Goal: Task Accomplishment & Management: Manage account settings

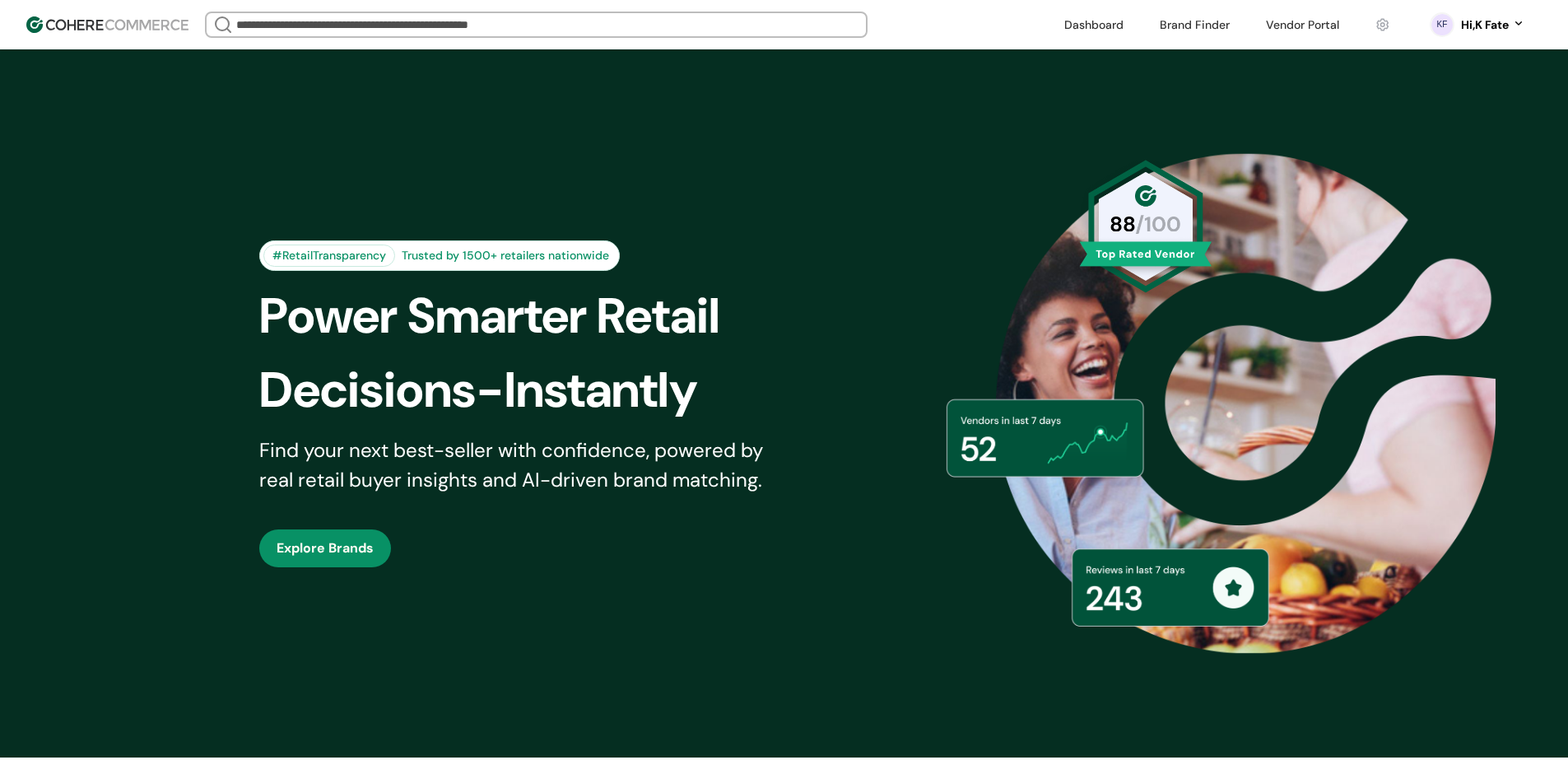
click at [1298, 23] on link at bounding box center [1302, 24] width 93 height 24
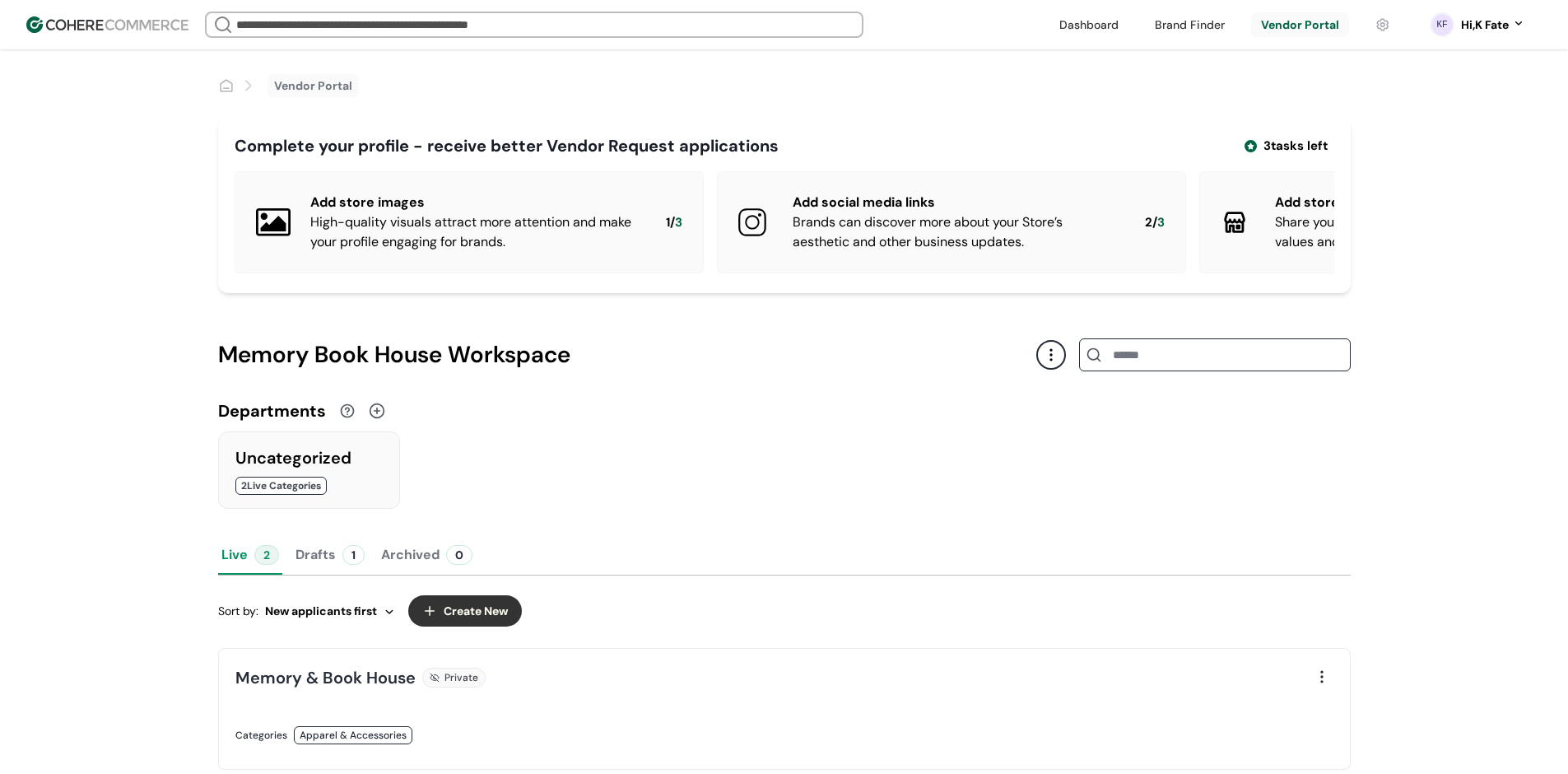
click at [489, 618] on button "Create New" at bounding box center [465, 611] width 114 height 31
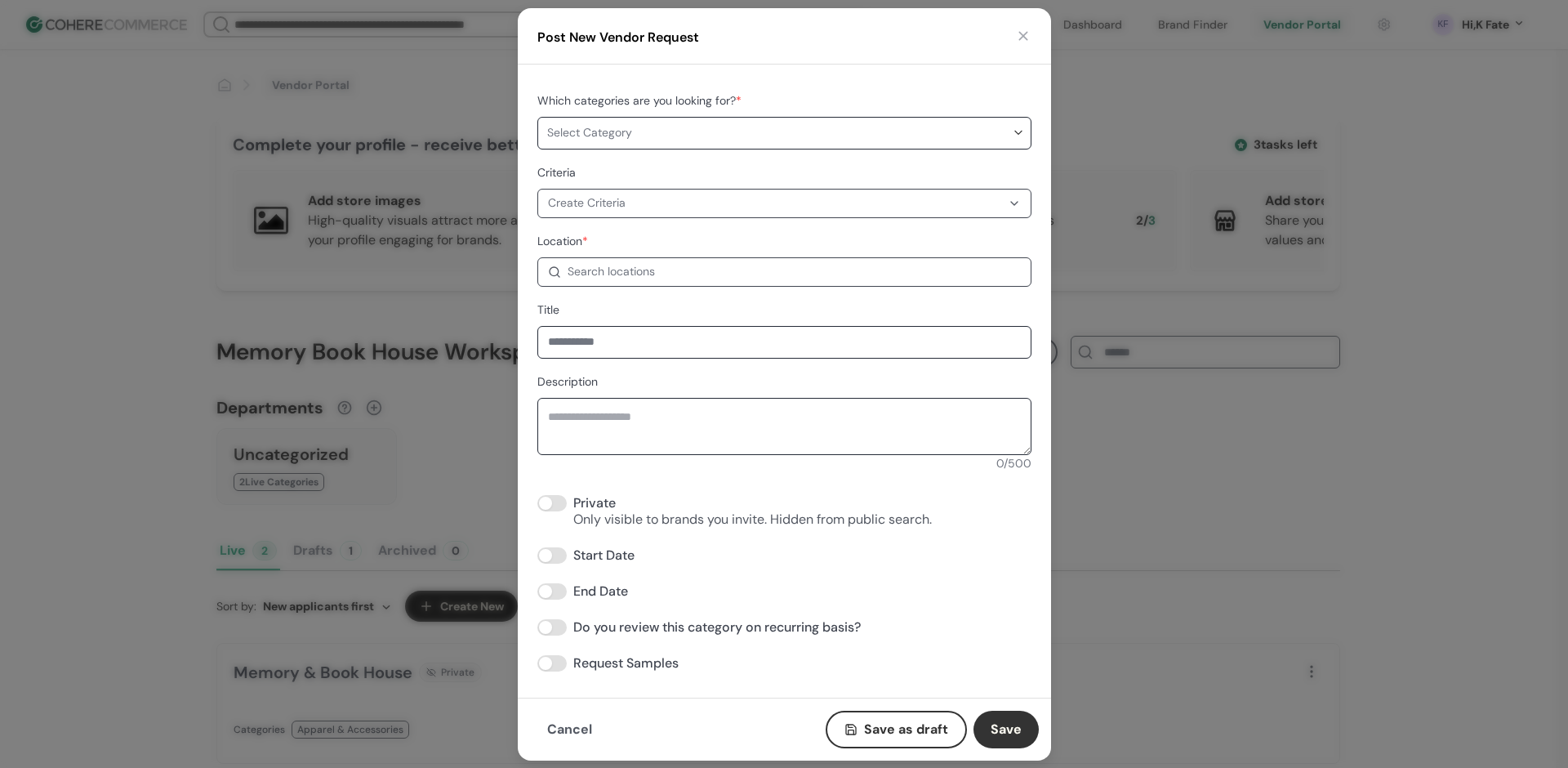
click at [1020, 34] on button "button" at bounding box center [1022, 35] width 16 height 16
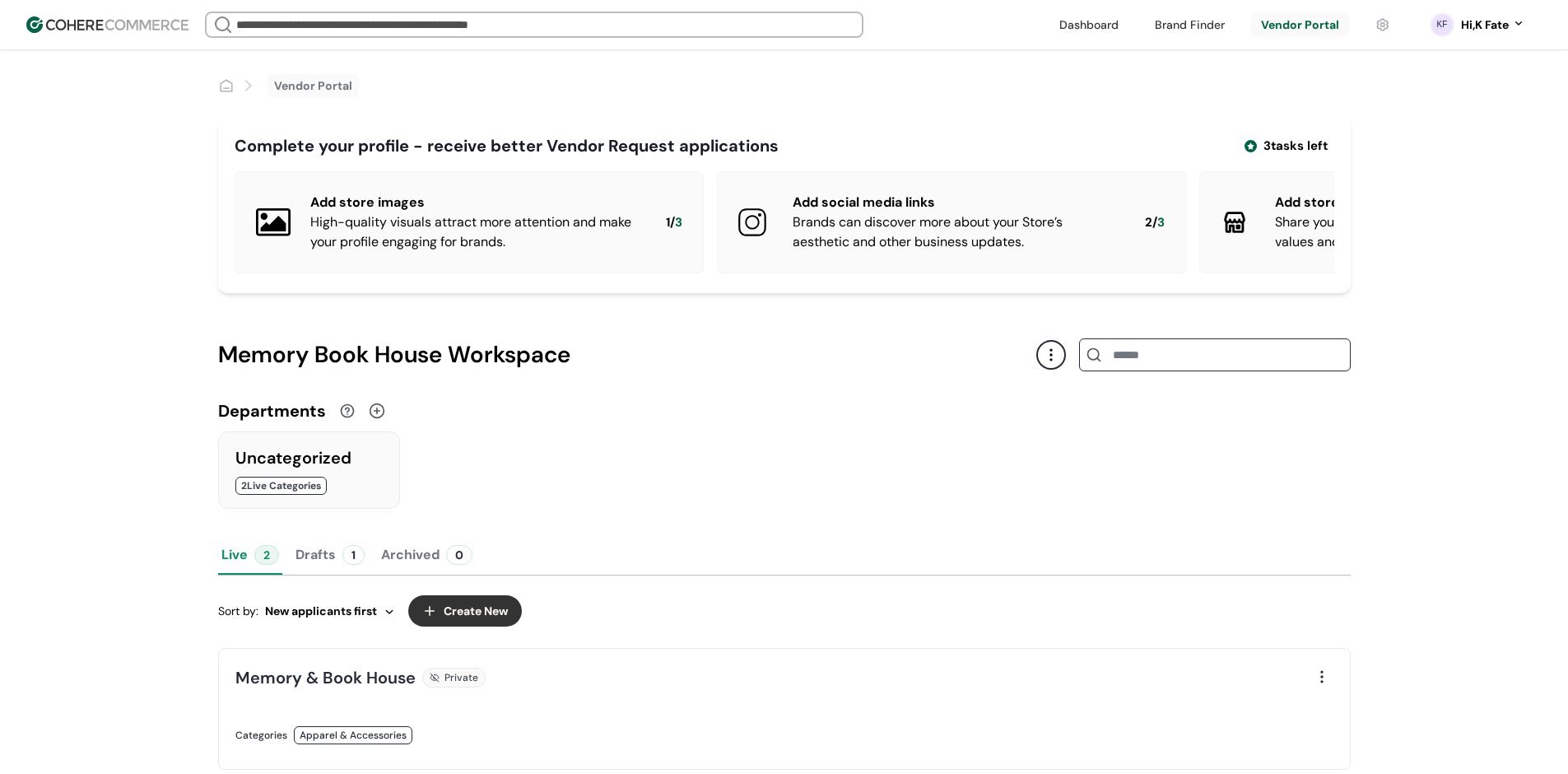
click at [334, 564] on button "Drafts 1" at bounding box center [330, 555] width 75 height 40
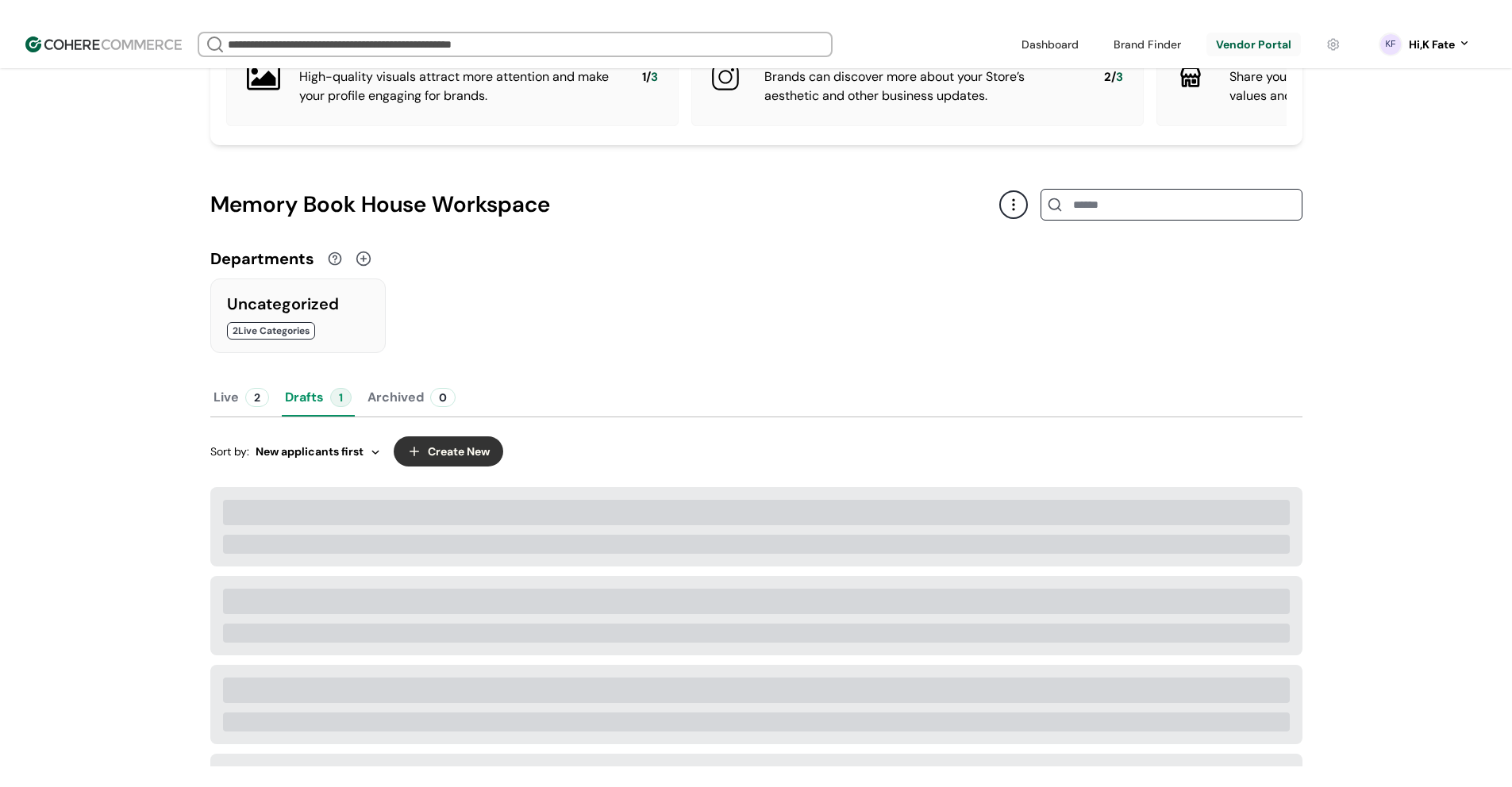
scroll to position [159, 0]
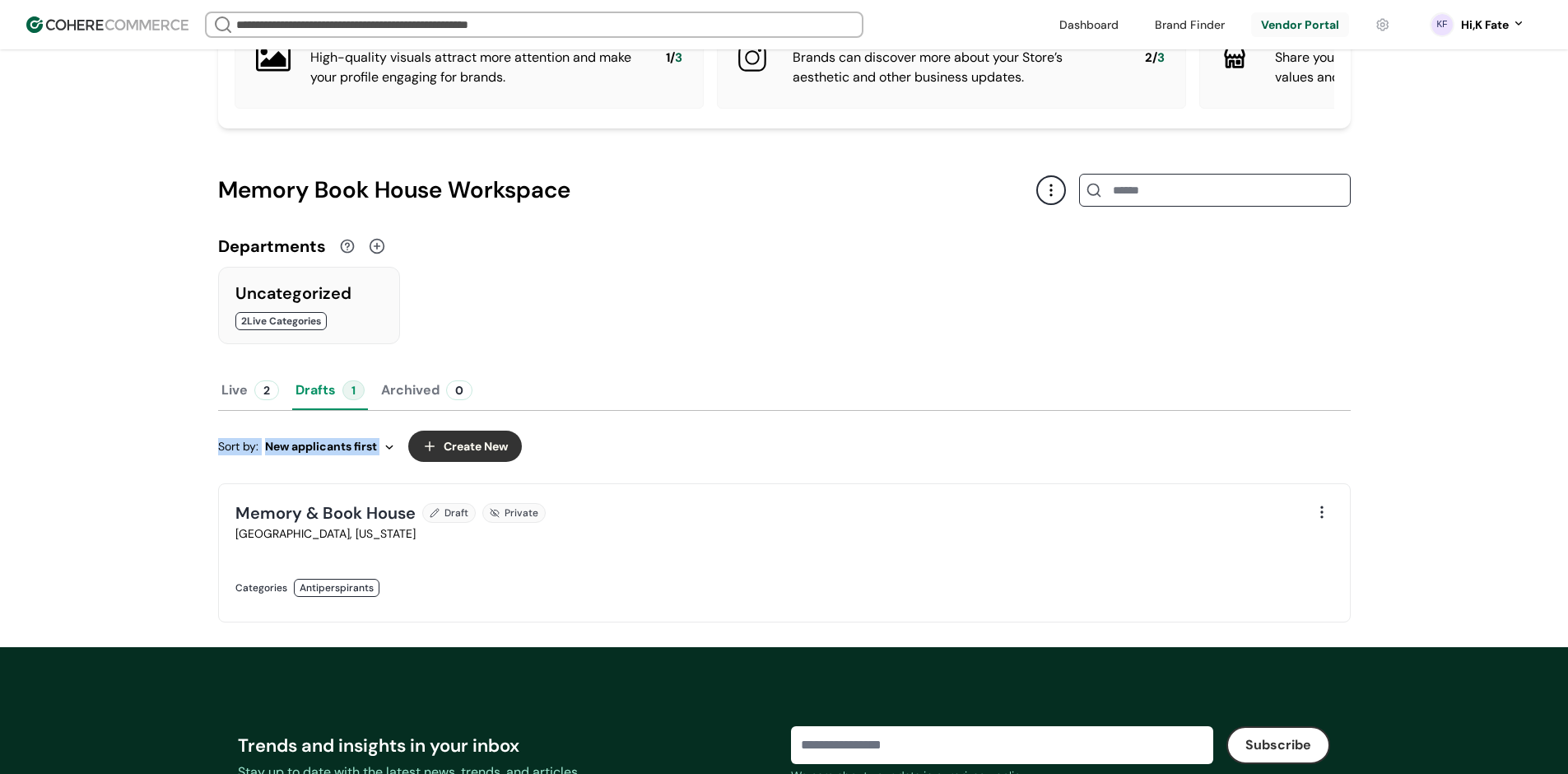
drag, startPoint x: 699, startPoint y: 438, endPoint x: 478, endPoint y: 375, distance: 229.8
click at [478, 375] on div "Memory Book House Workspace Departments Uncategorized 2 Live Categories Live 2 …" at bounding box center [784, 397] width 1132 height 499
click at [655, 605] on link at bounding box center [504, 605] width 539 height 0
click at [1329, 523] on div at bounding box center [1322, 512] width 23 height 23
click at [253, 404] on button "Live 2" at bounding box center [250, 390] width 64 height 40
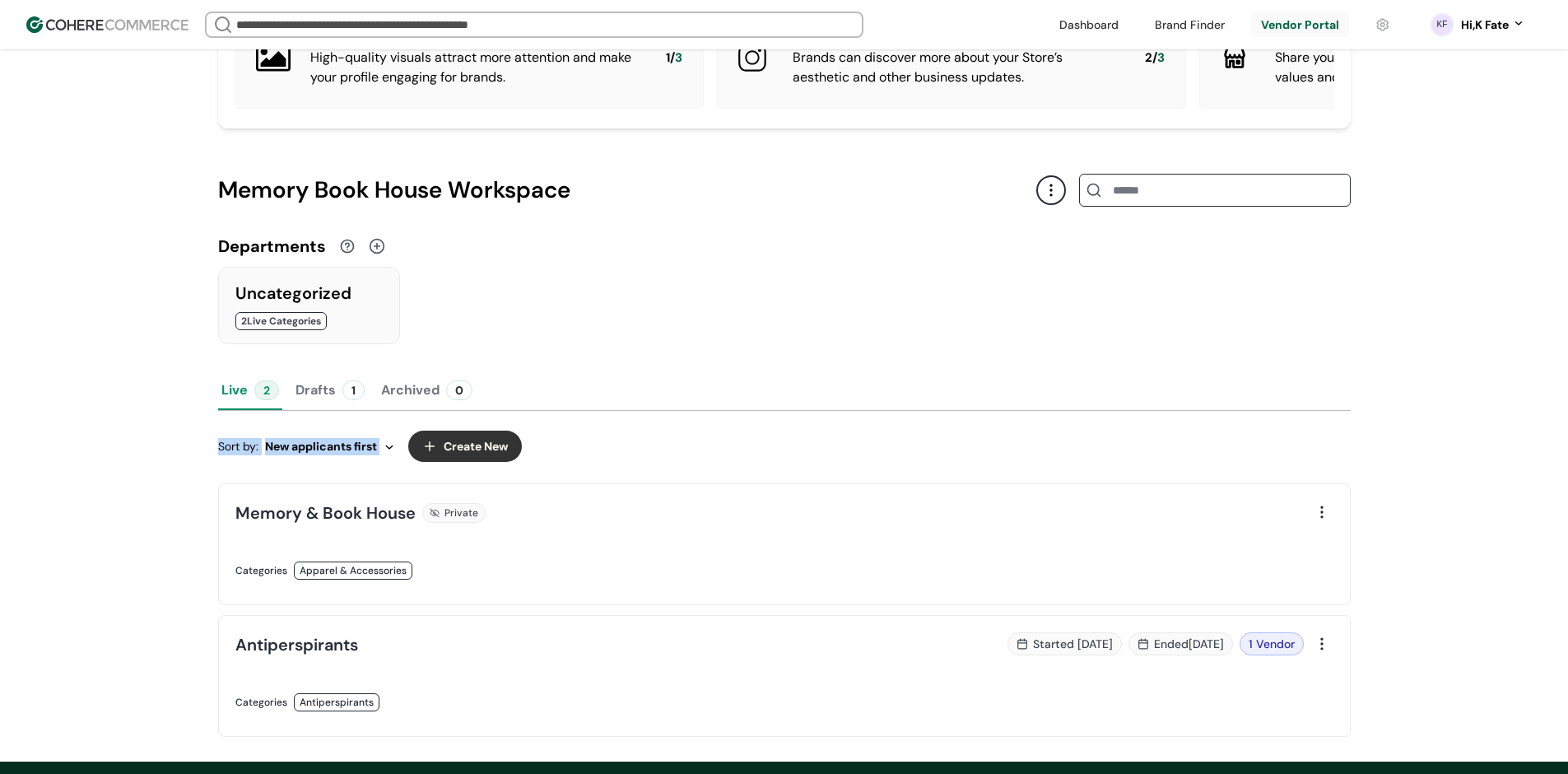
click at [1322, 523] on div at bounding box center [1322, 512] width 23 height 23
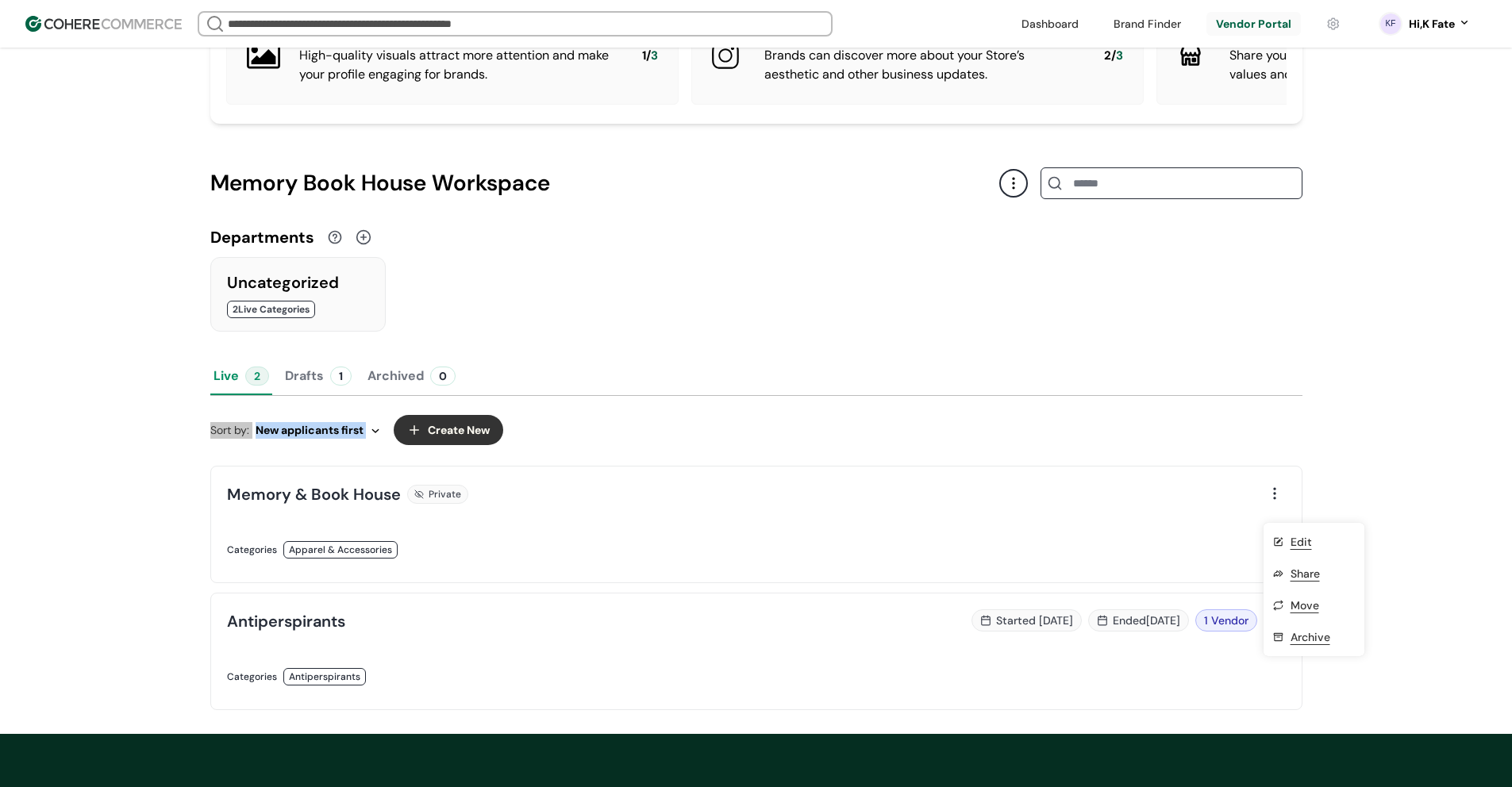
click at [315, 387] on button "Drafts 1" at bounding box center [318, 376] width 73 height 38
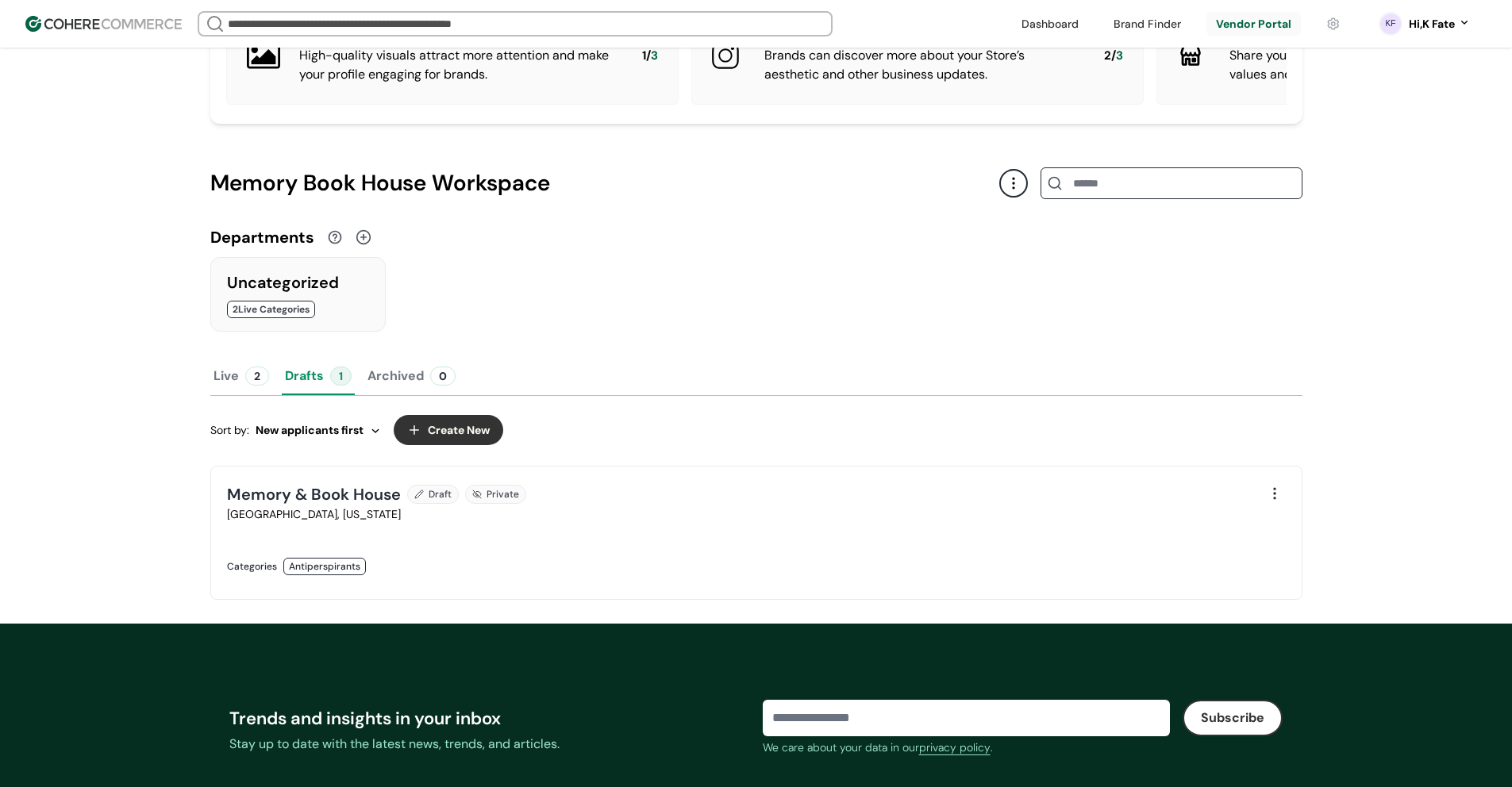
click at [369, 646] on div "Trends and insights in your inbox Stay up to date with the latest news, trends,…" at bounding box center [756, 729] width 1092 height 212
click at [218, 378] on button "Live 2" at bounding box center [241, 376] width 62 height 38
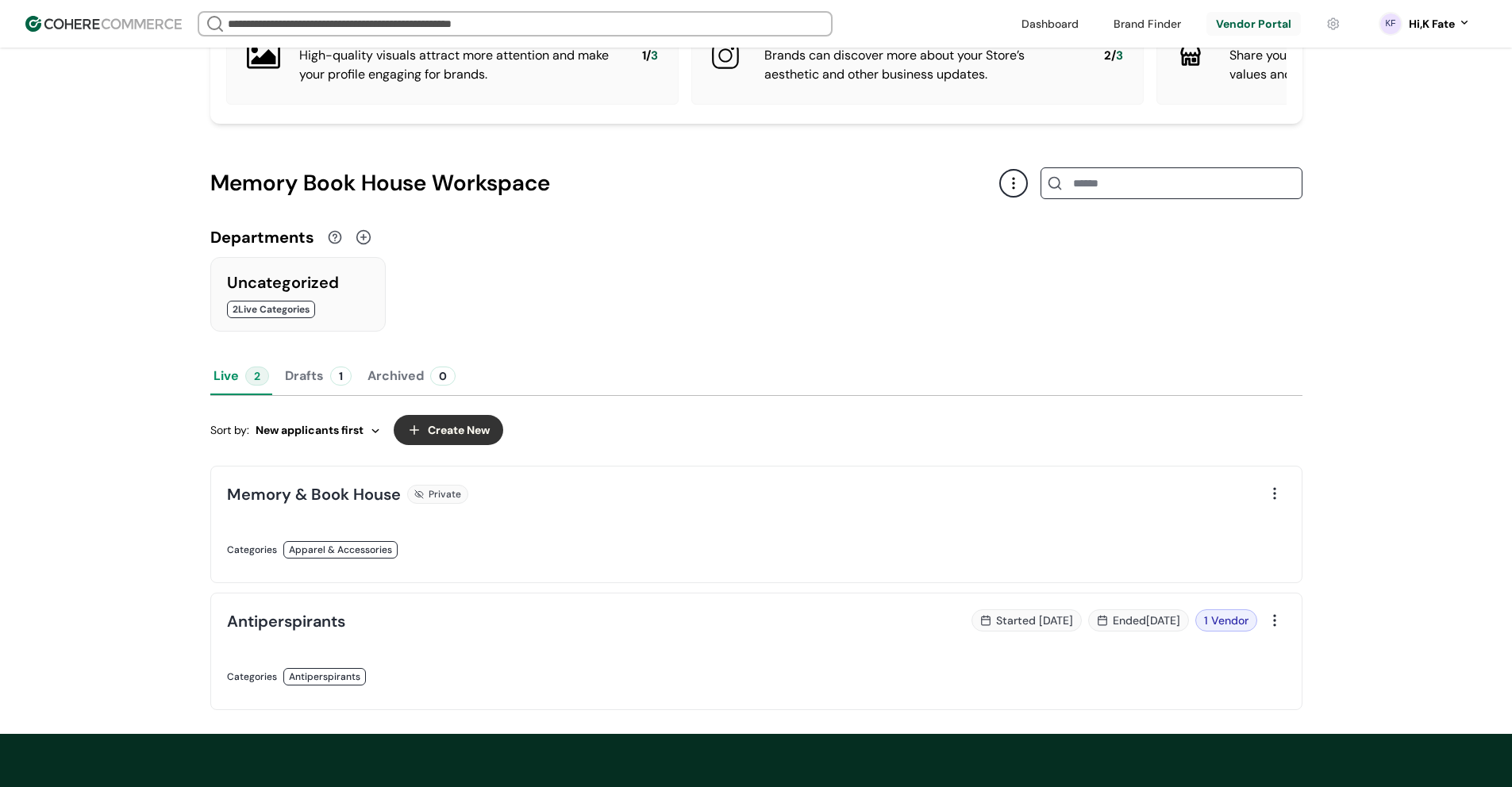
click at [299, 388] on button "Drafts 1" at bounding box center [318, 376] width 73 height 38
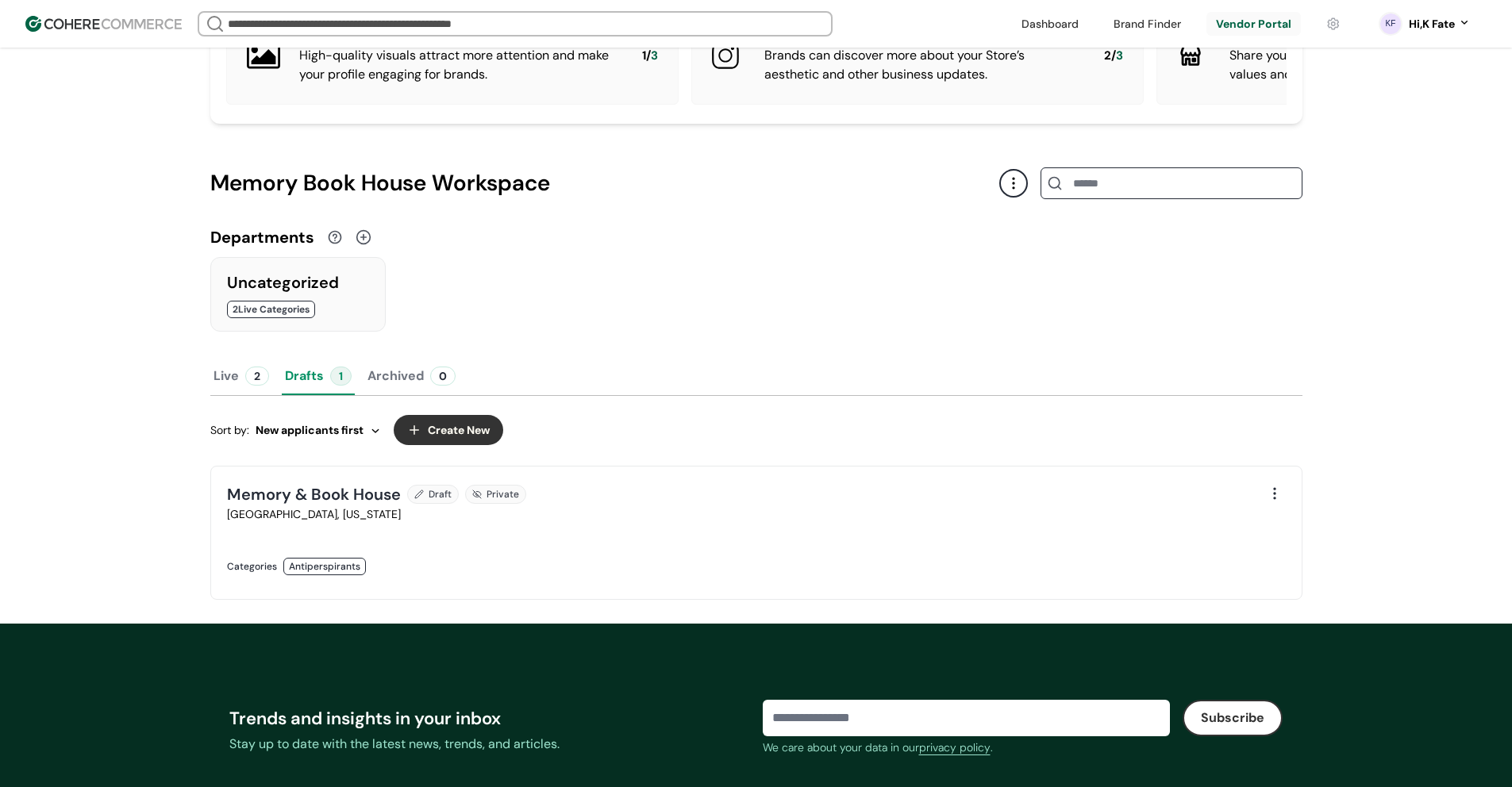
click at [227, 395] on button "Live 2" at bounding box center [241, 376] width 62 height 38
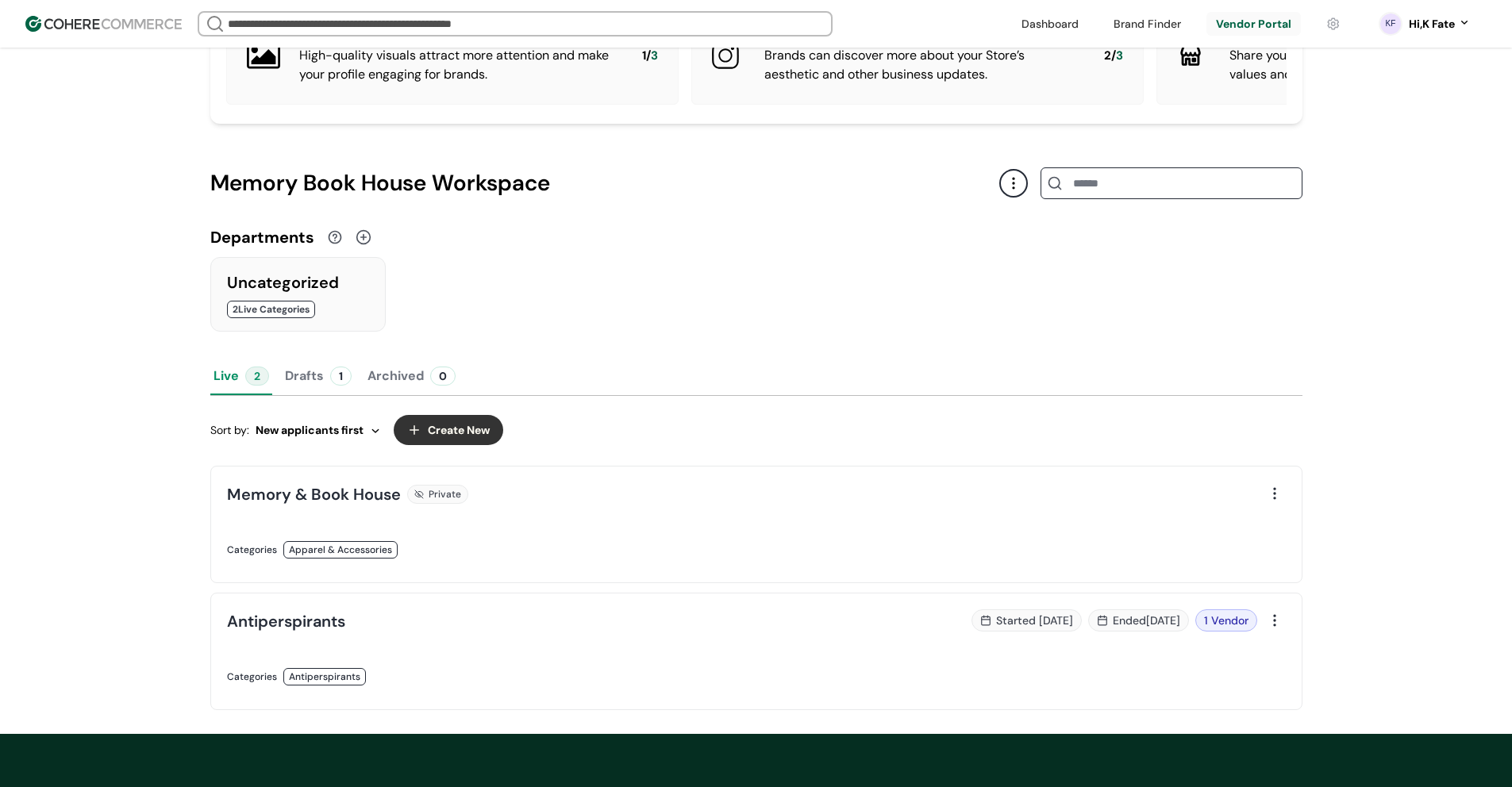
click at [324, 388] on button "Drafts 1" at bounding box center [318, 376] width 73 height 38
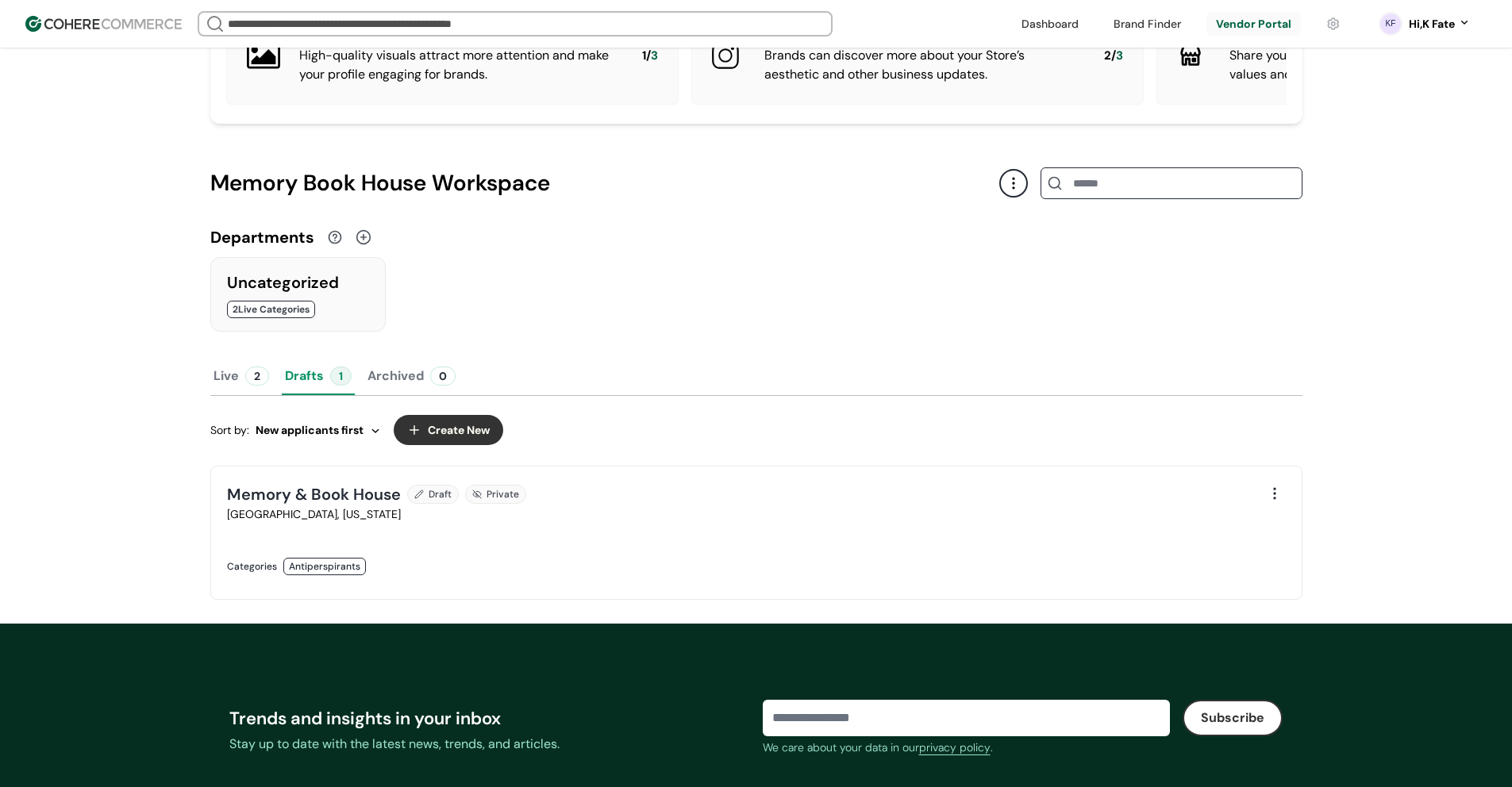
click at [201, 406] on div "Complete your profile - receive better Vendor Request applications 3 tasks left…" at bounding box center [756, 289] width 1143 height 670
click at [212, 395] on button "Live 2" at bounding box center [241, 376] width 62 height 38
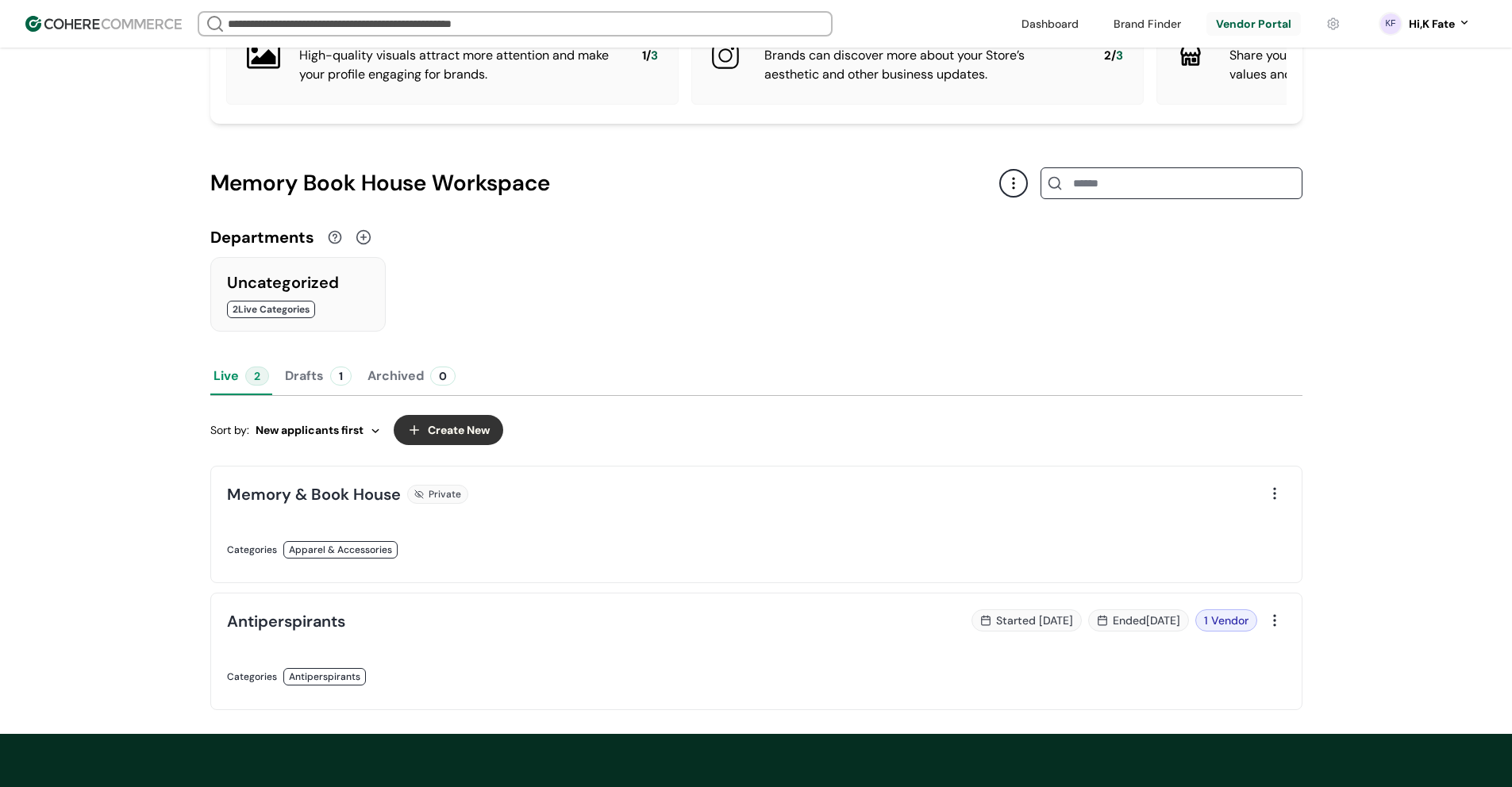
click at [314, 385] on button "Drafts 1" at bounding box center [318, 376] width 73 height 38
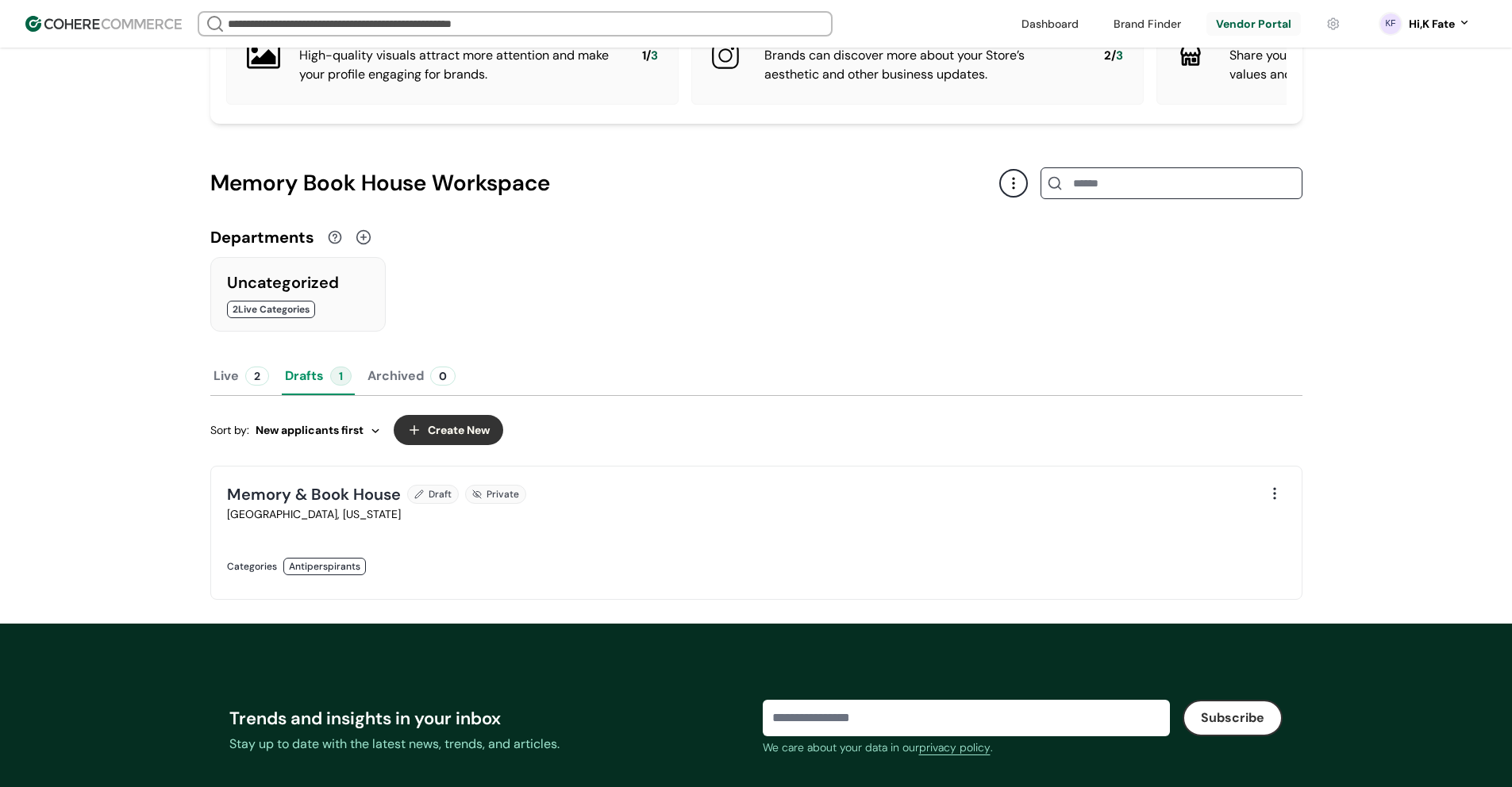
click at [1273, 504] on div at bounding box center [1274, 493] width 23 height 23
click at [249, 386] on div "2" at bounding box center [257, 376] width 23 height 19
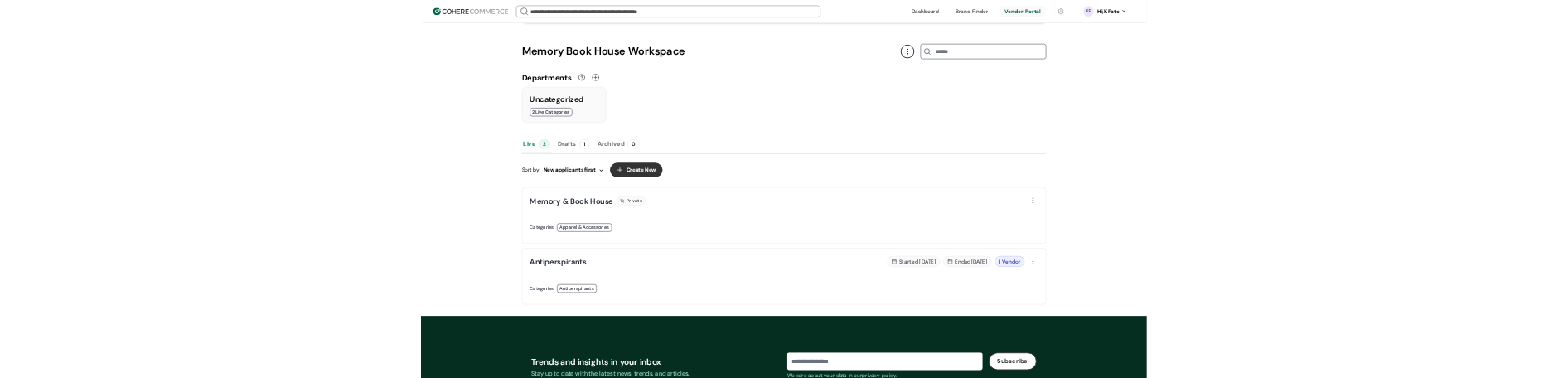
scroll to position [249, 0]
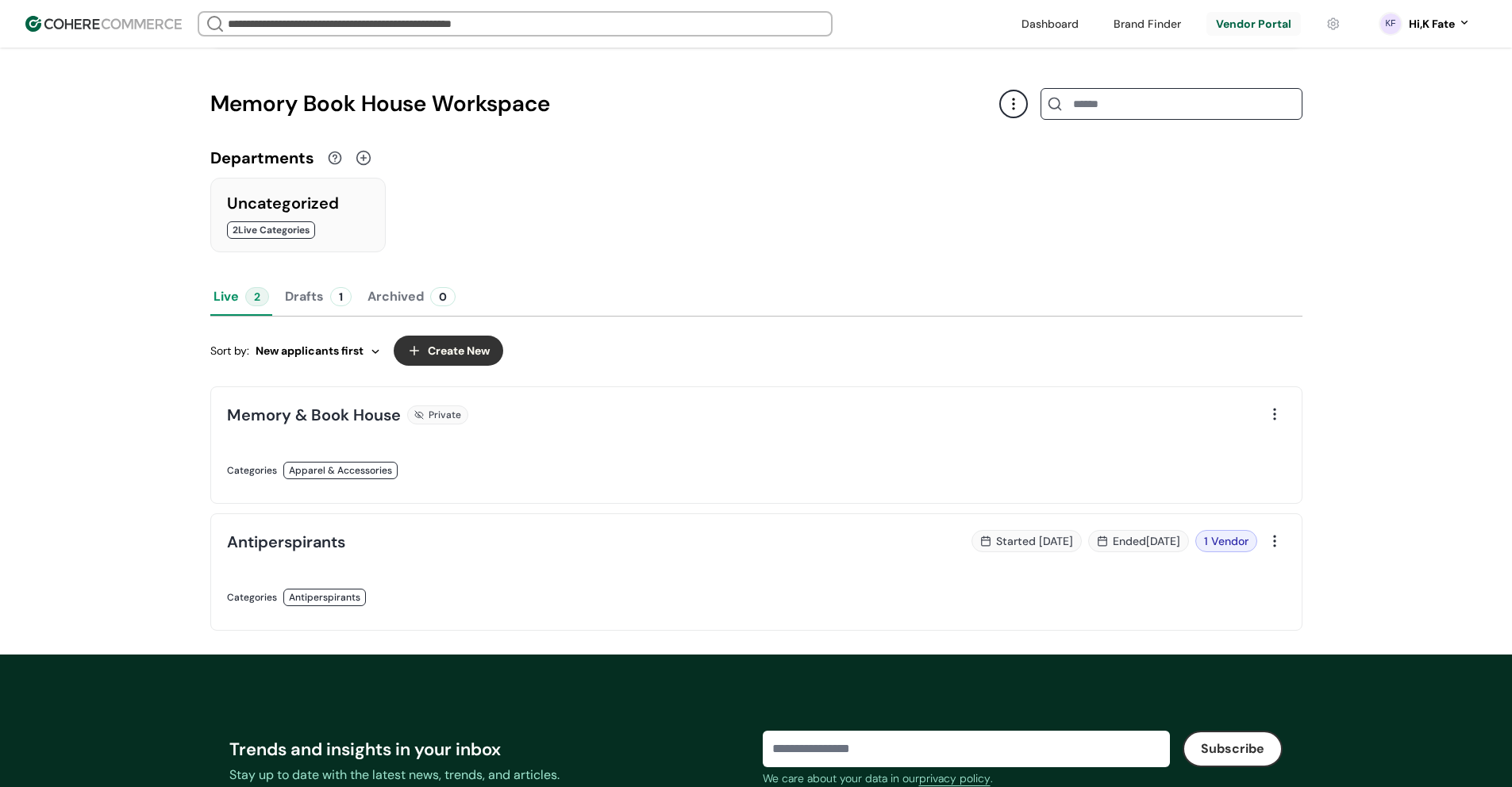
click at [305, 305] on button "Drafts 1" at bounding box center [318, 297] width 73 height 38
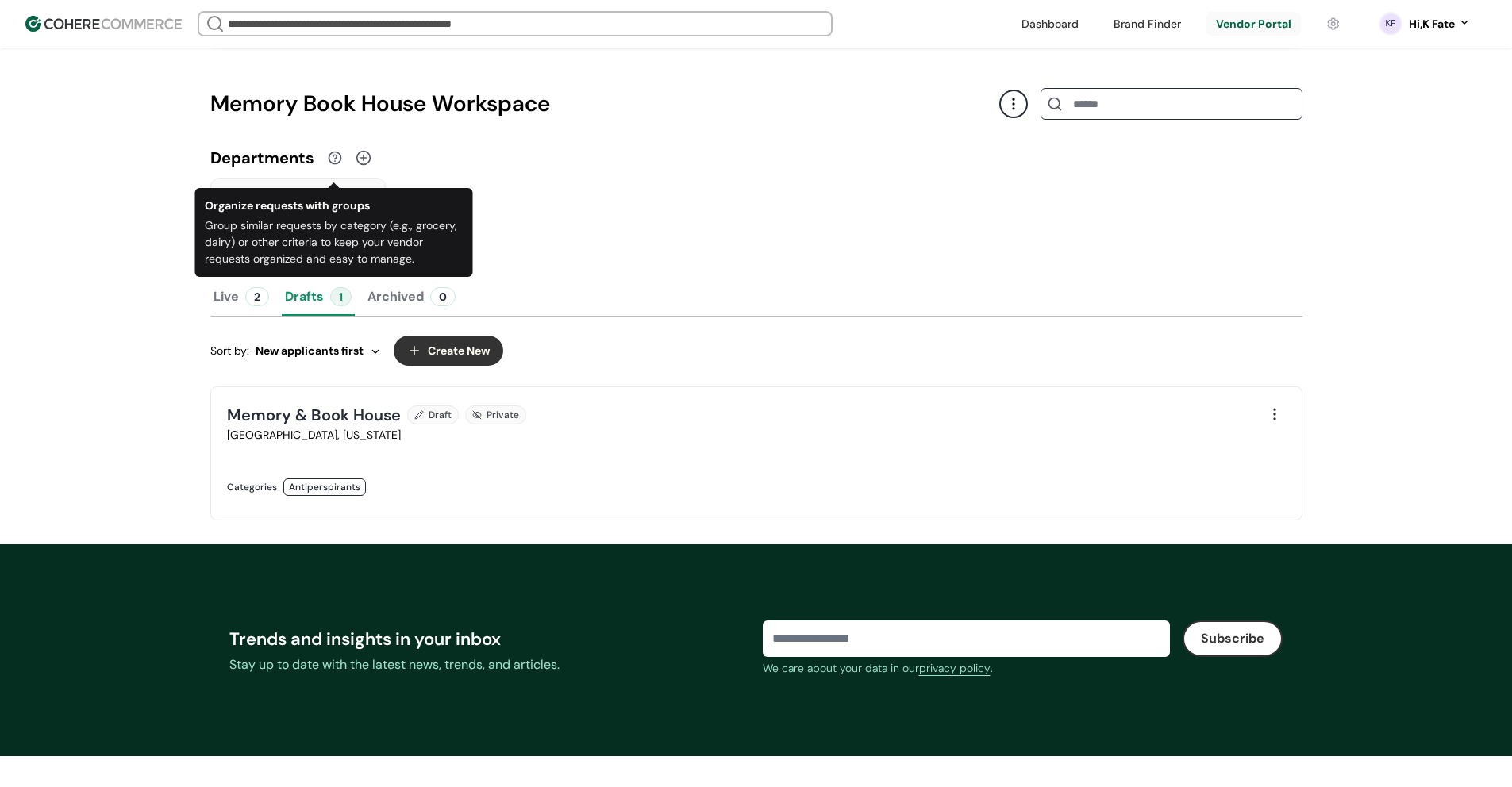
click at [237, 316] on button "Live 2" at bounding box center [241, 297] width 62 height 38
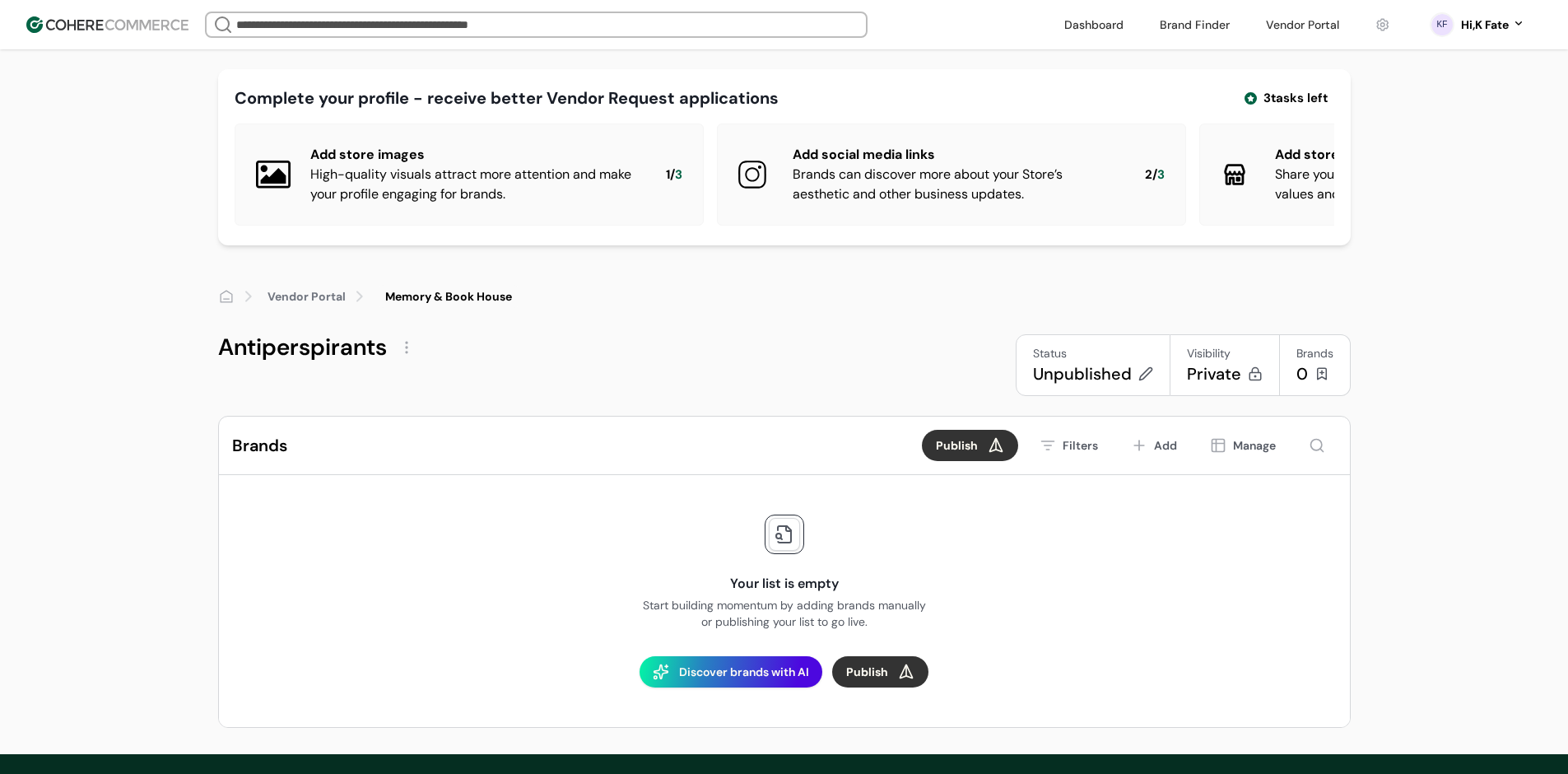
click at [1083, 385] on div "Unpublished" at bounding box center [1083, 373] width 99 height 23
click at [1073, 385] on div "Unpublished" at bounding box center [1083, 373] width 99 height 23
click at [1076, 362] on div "Status" at bounding box center [1093, 354] width 121 height 17
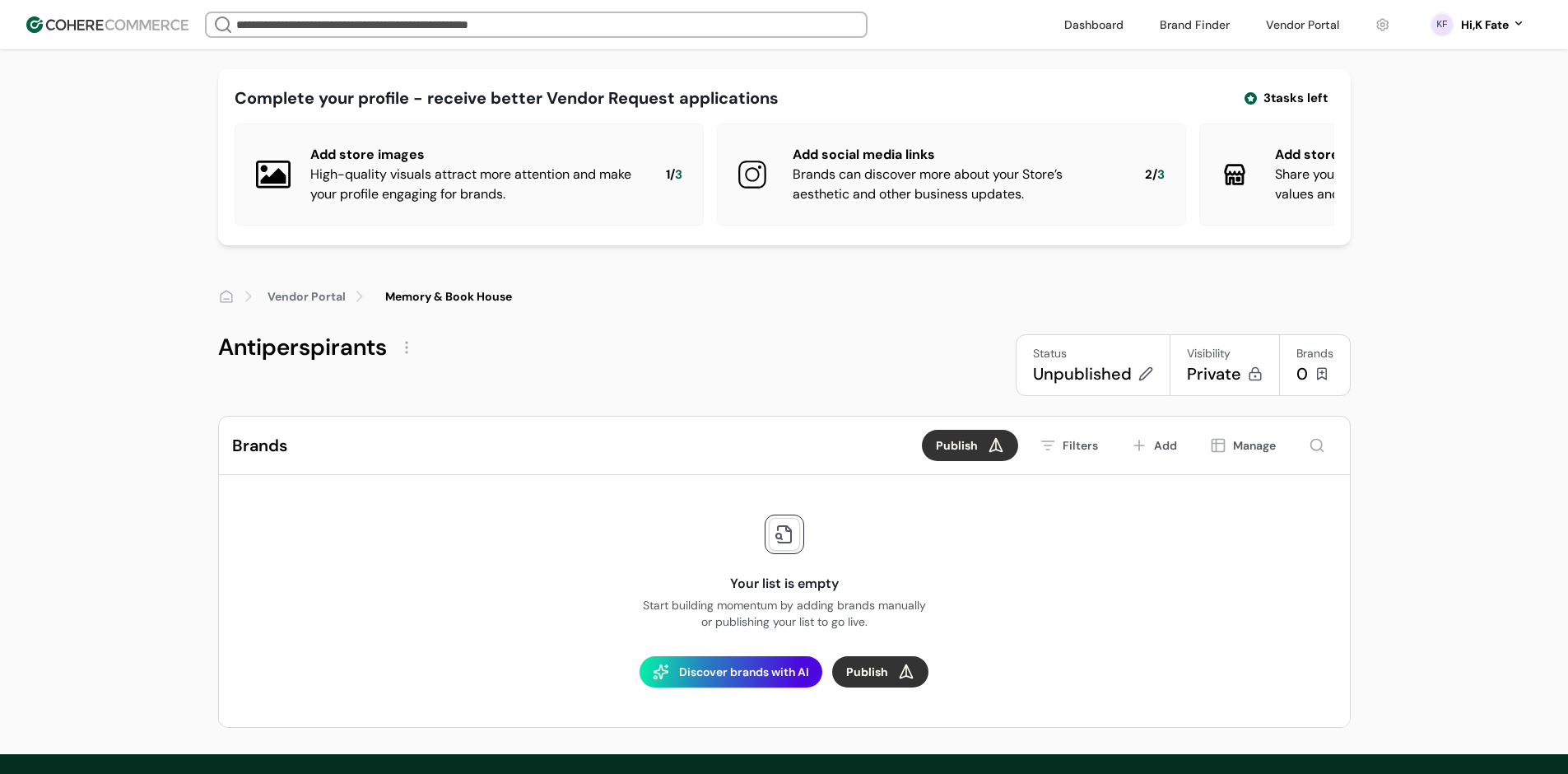
click at [1076, 362] on div "Status" at bounding box center [1093, 354] width 121 height 17
click at [1061, 381] on div "Unpublished" at bounding box center [1083, 373] width 99 height 23
click at [1066, 385] on div "Unpublished" at bounding box center [1083, 373] width 99 height 23
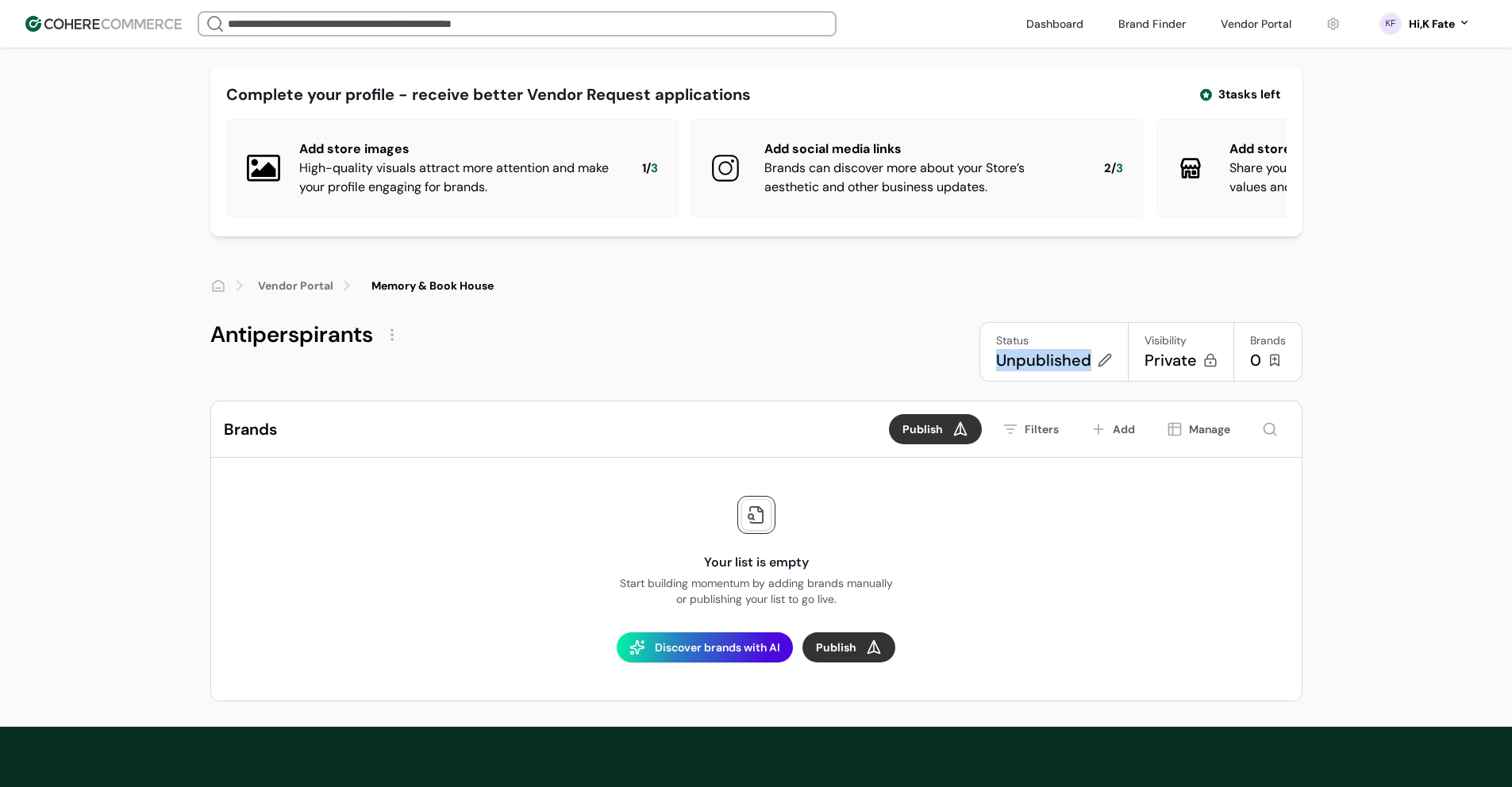
click at [1089, 381] on div "Status Unpublished" at bounding box center [1054, 351] width 149 height 59
click at [1076, 371] on div "Unpublished" at bounding box center [1044, 360] width 95 height 23
click at [1038, 371] on div "Unpublished" at bounding box center [1044, 360] width 95 height 23
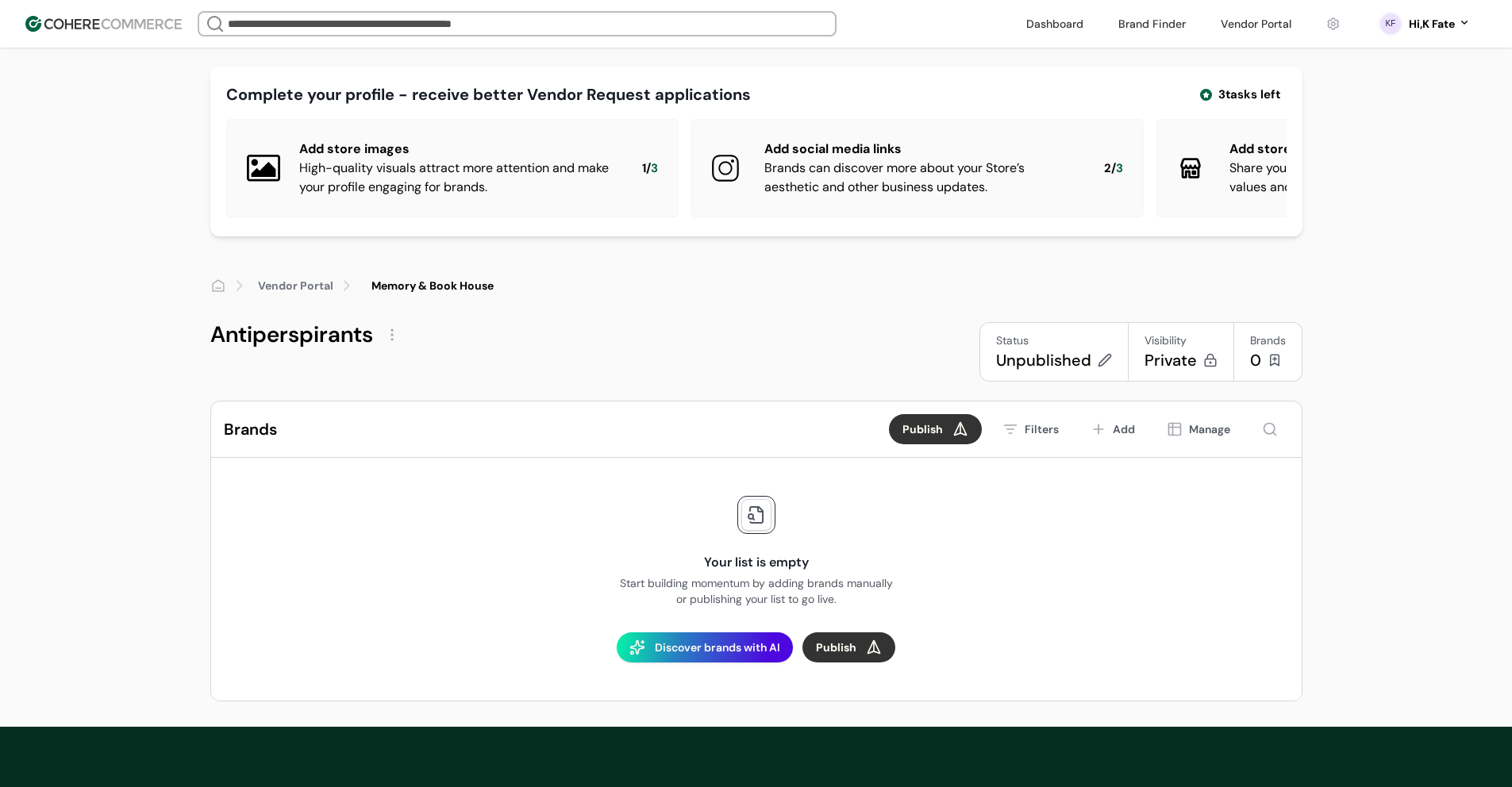
click at [1113, 381] on div "Status Unpublished" at bounding box center [1054, 351] width 149 height 59
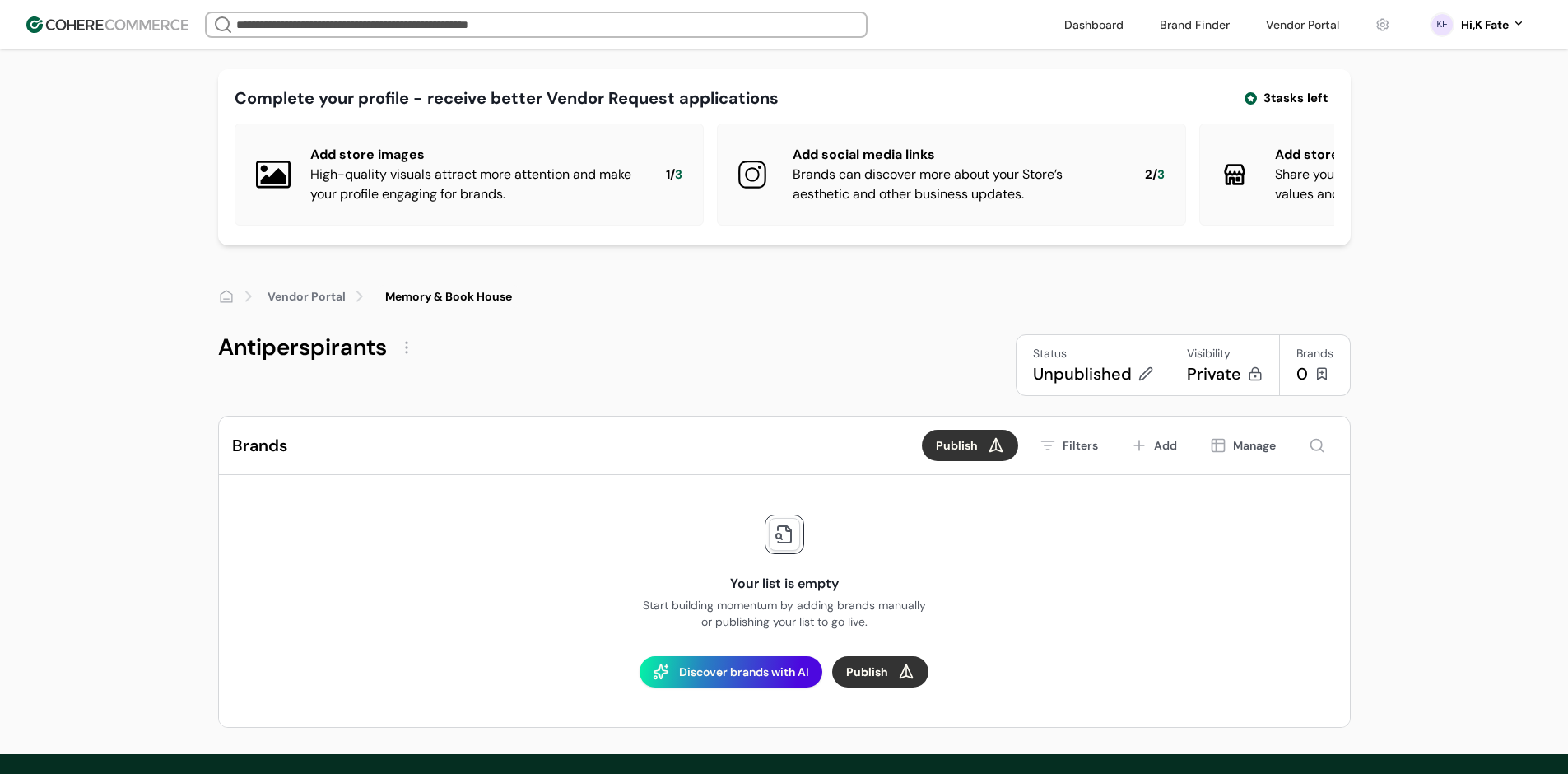
click at [1302, 19] on link at bounding box center [1302, 24] width 93 height 24
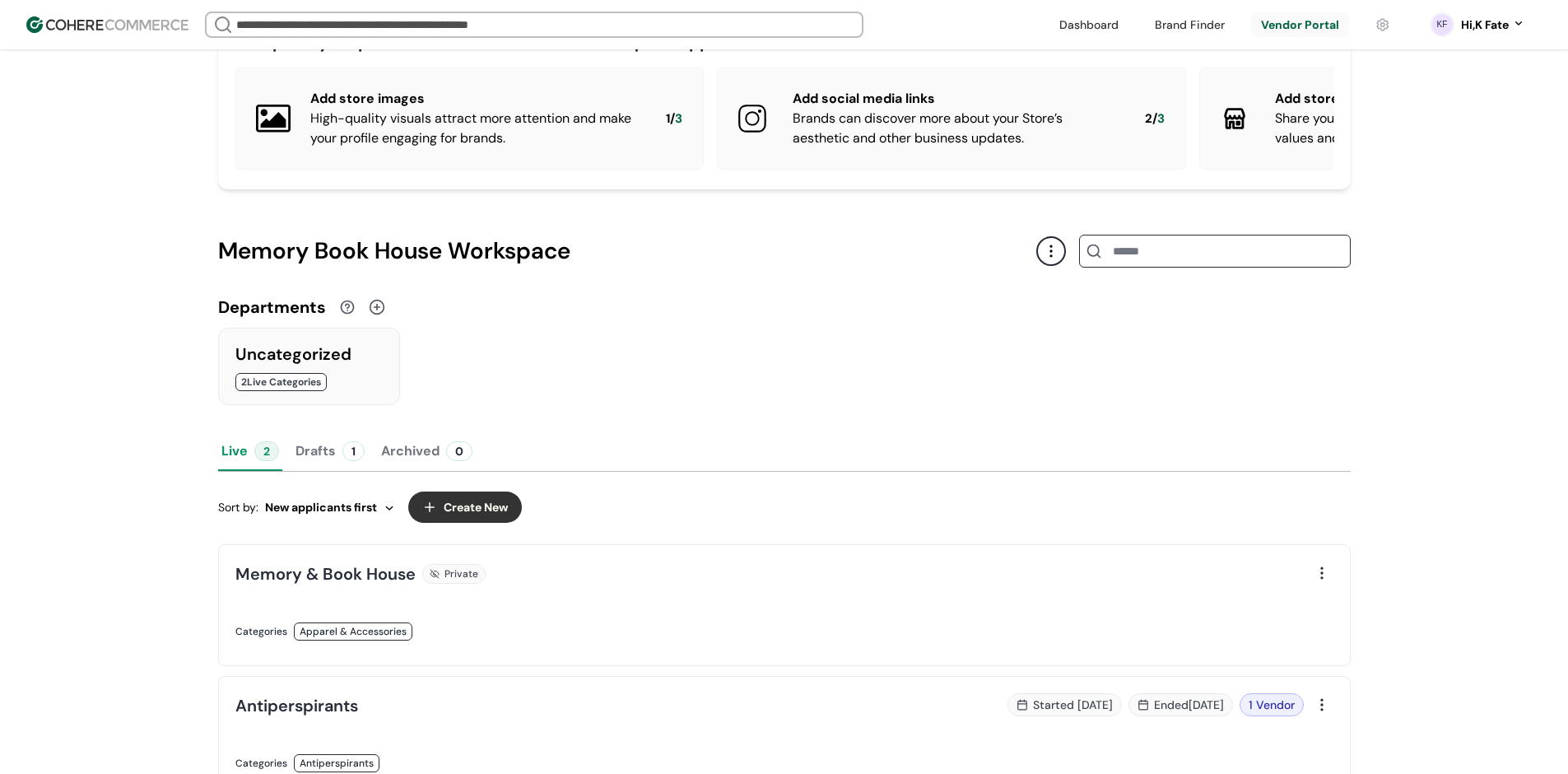
scroll to position [247, 0]
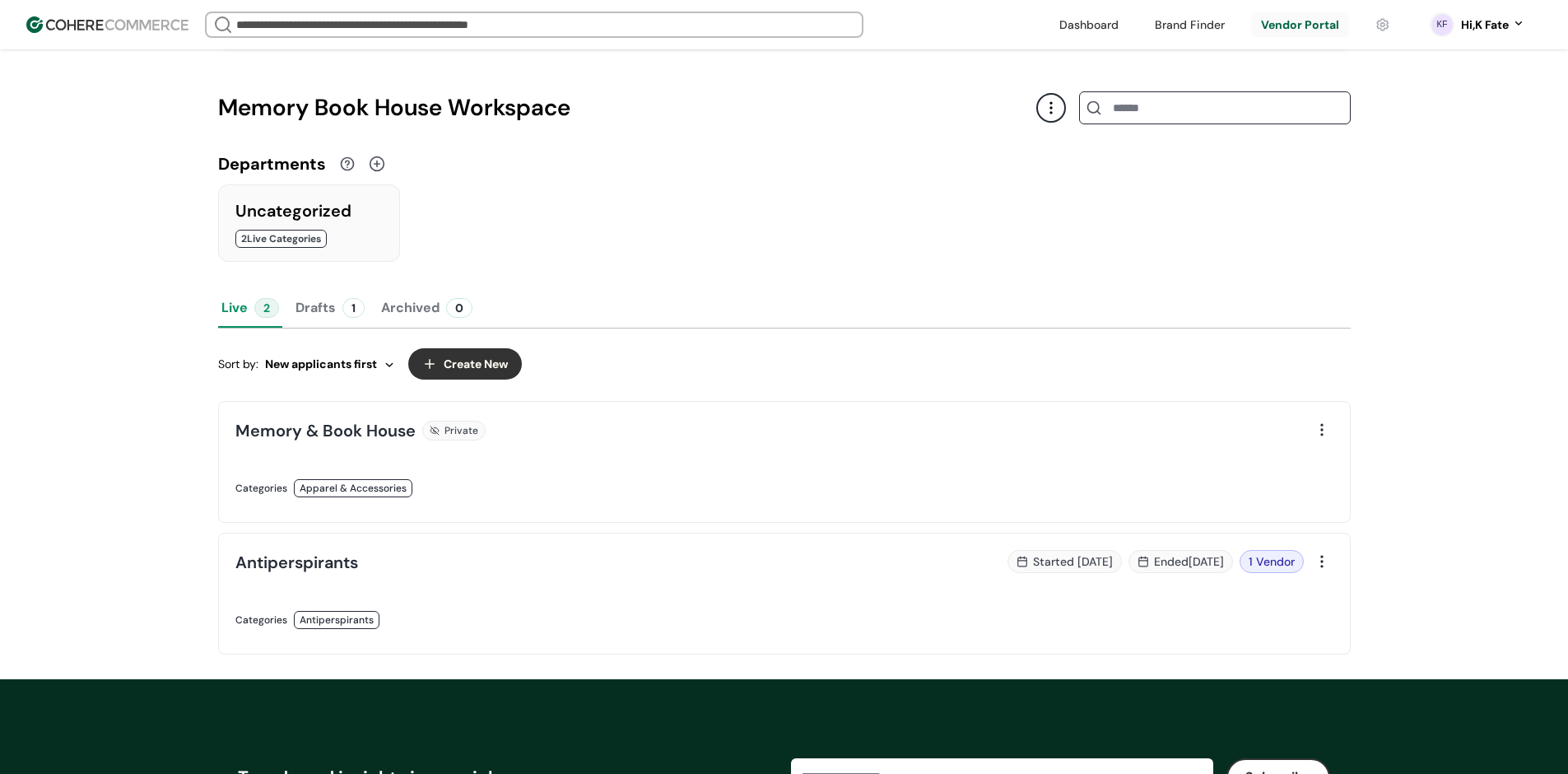
click at [516, 637] on link at bounding box center [504, 637] width 539 height 0
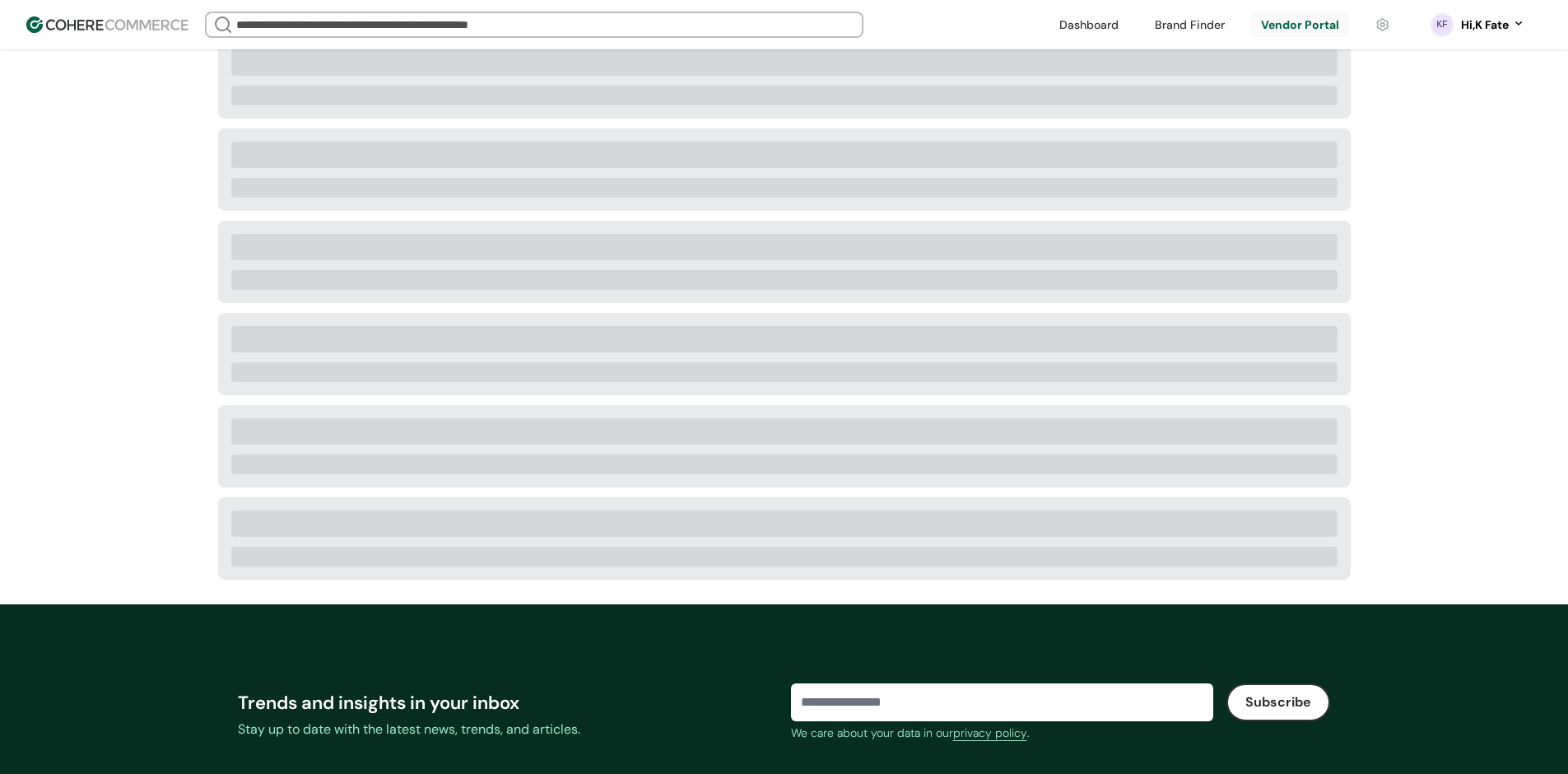
scroll to position [247, 0]
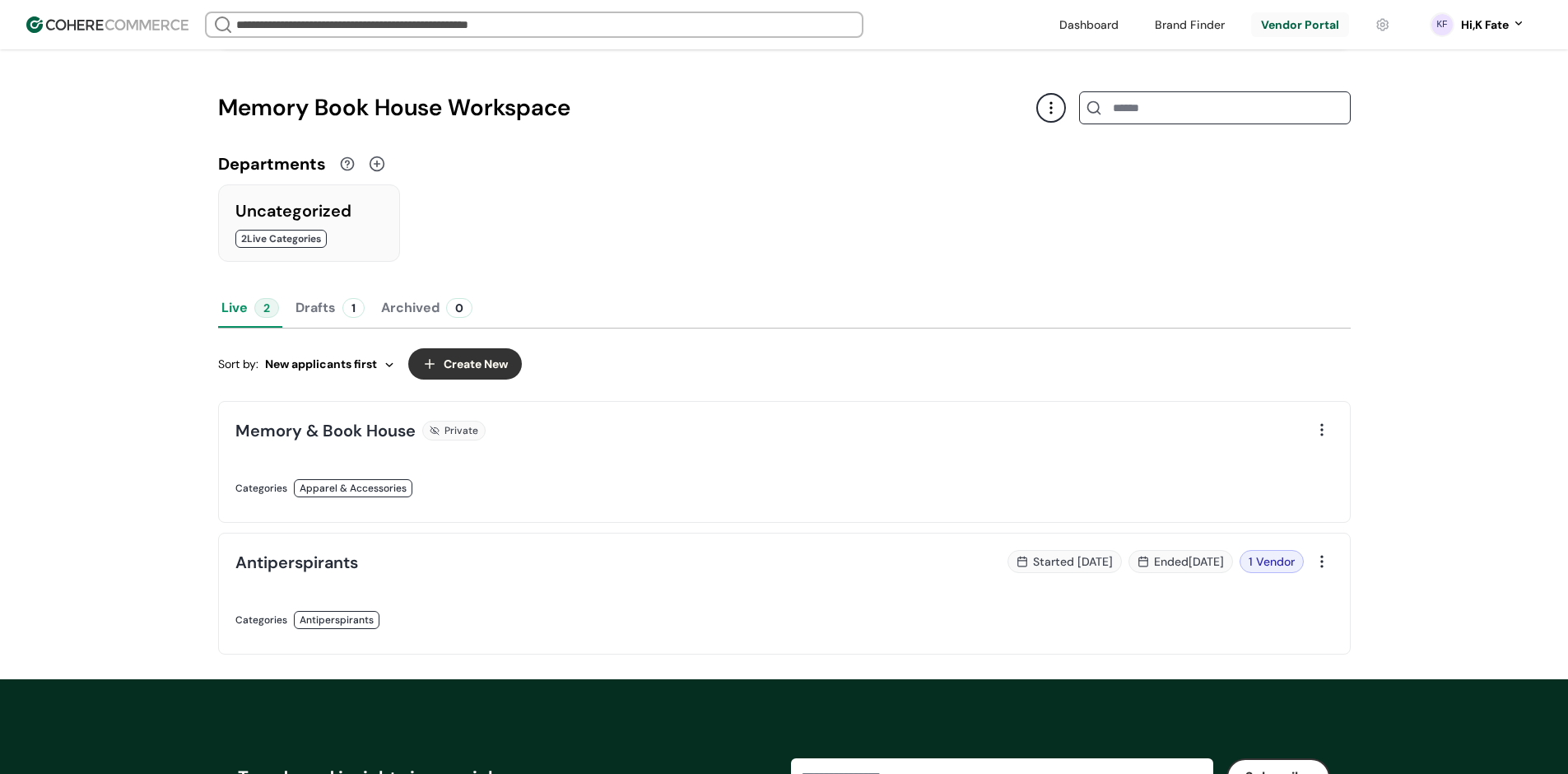
click at [586, 506] on link at bounding box center [504, 506] width 539 height 0
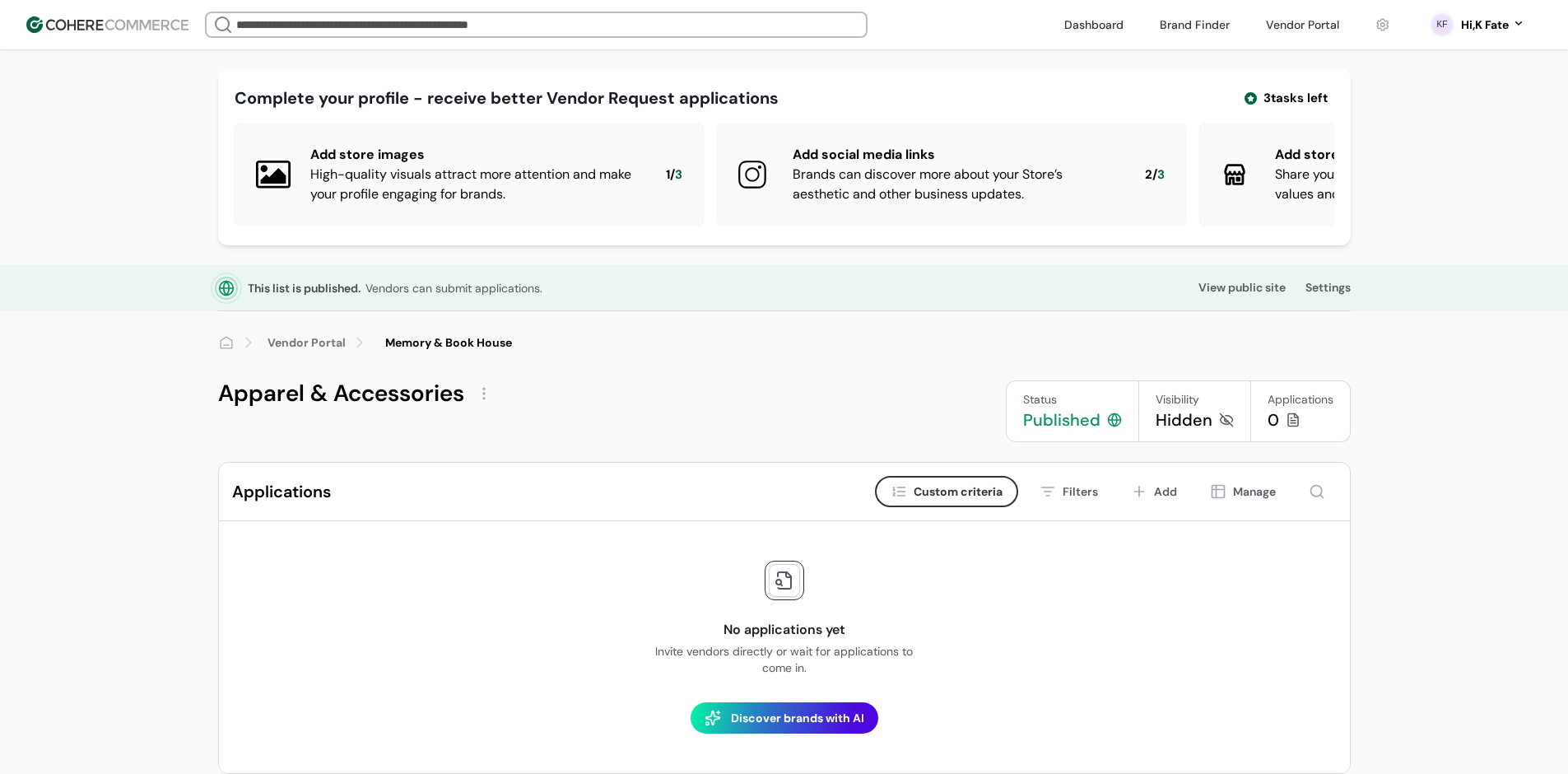
click at [1068, 431] on div "Published" at bounding box center [1061, 420] width 77 height 23
click at [1054, 431] on div "Published" at bounding box center [1061, 420] width 77 height 23
click at [1053, 431] on div "Published" at bounding box center [1061, 420] width 77 height 23
click at [1013, 432] on div "Status Published" at bounding box center [1073, 410] width 134 height 62
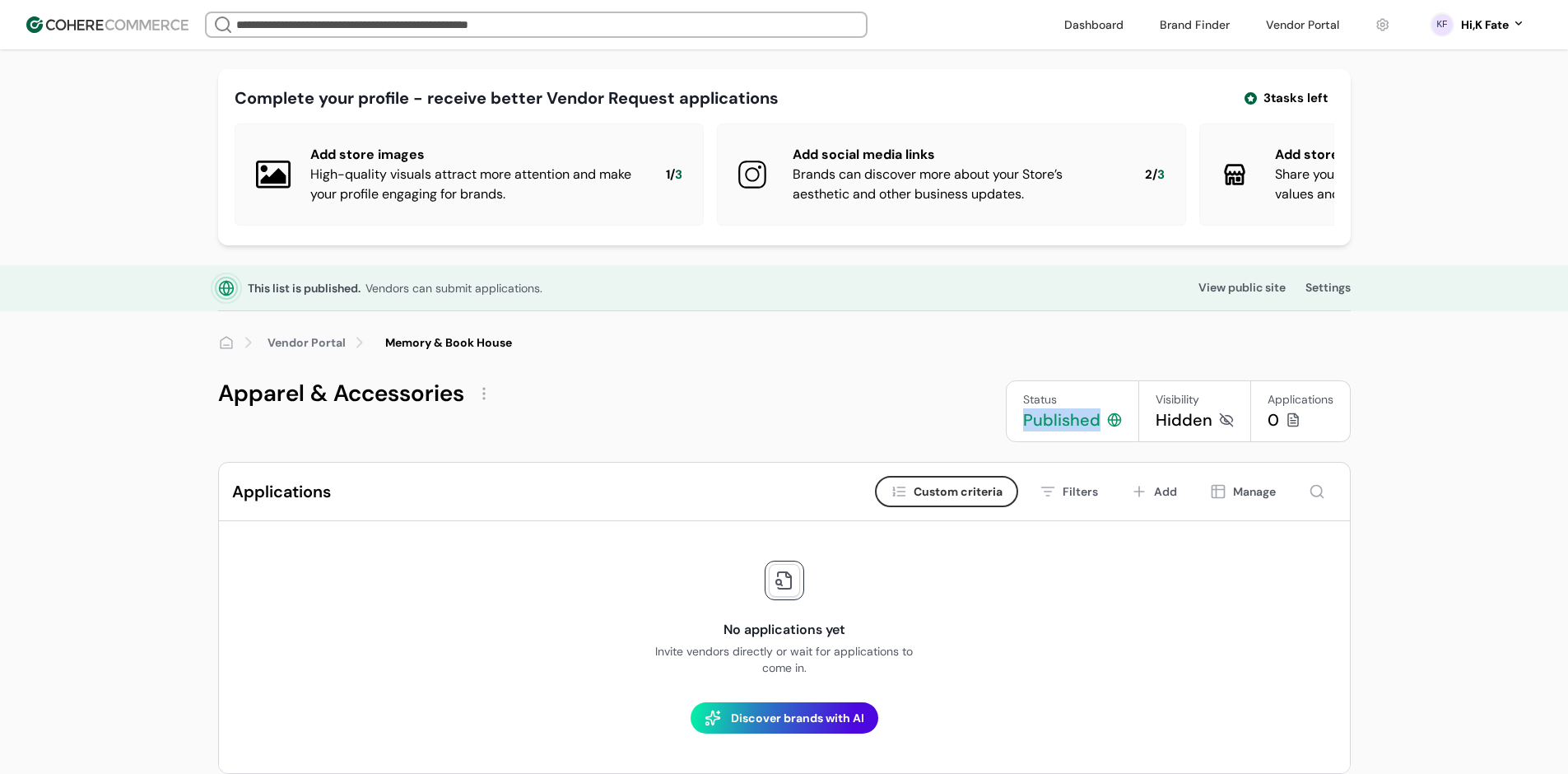
click at [1041, 429] on div "Published" at bounding box center [1061, 420] width 77 height 23
click at [1044, 431] on div "Published" at bounding box center [1061, 420] width 77 height 23
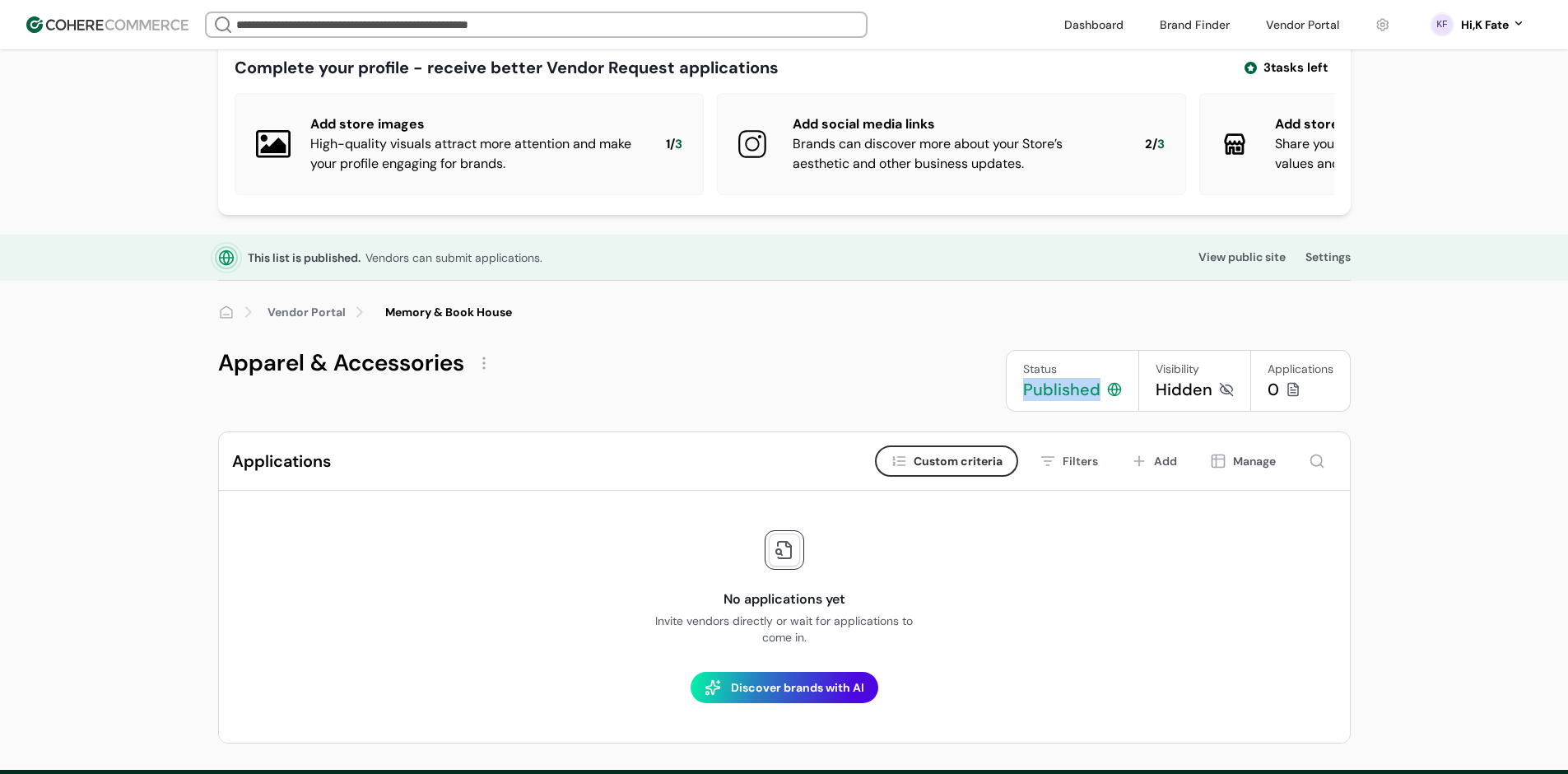
scroll to position [82, 0]
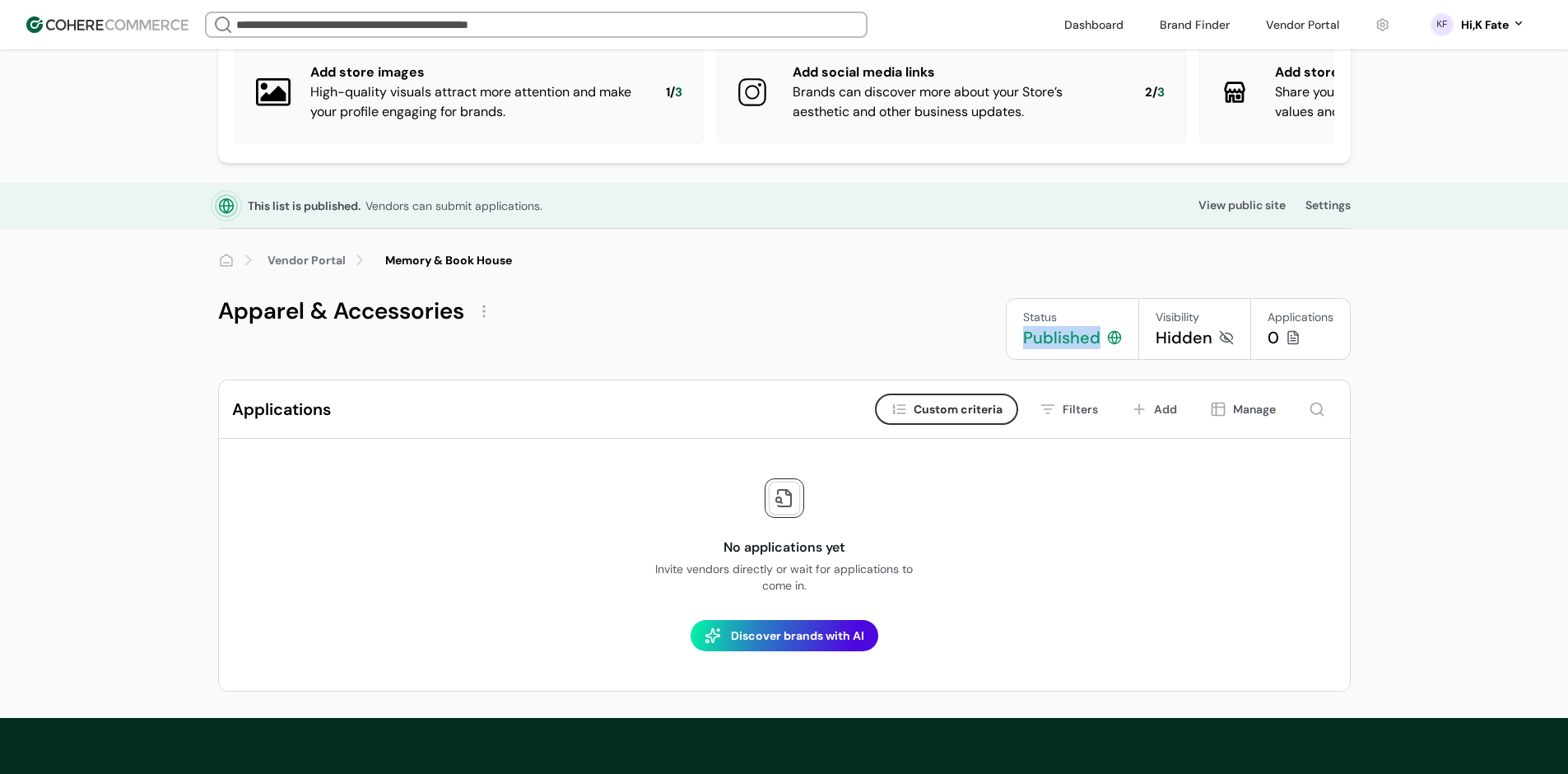
click at [1055, 346] on div "Published" at bounding box center [1061, 338] width 77 height 23
click at [1064, 345] on div "Published" at bounding box center [1061, 338] width 77 height 23
click at [1053, 349] on div "Published" at bounding box center [1061, 338] width 77 height 23
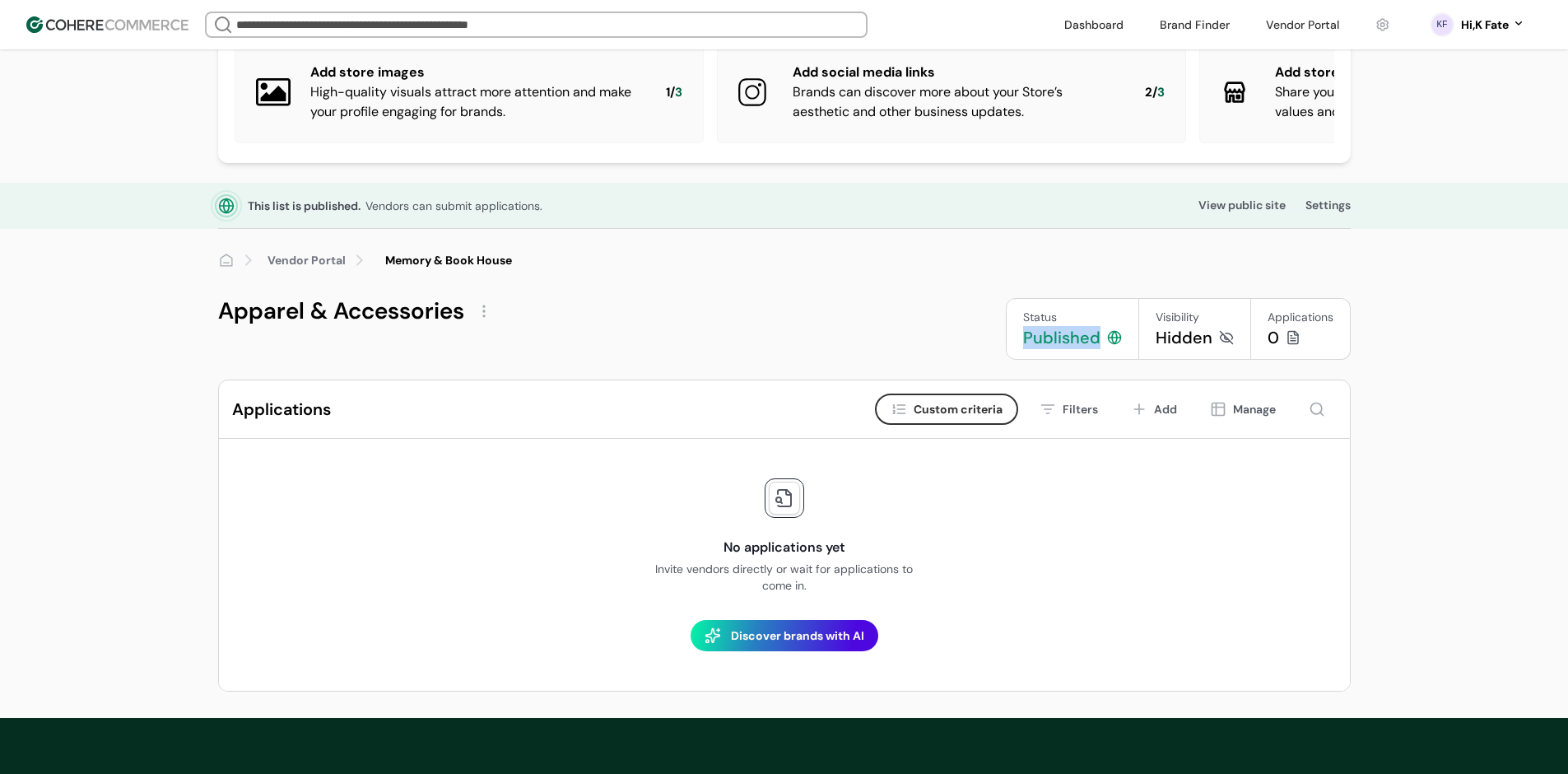
click at [1053, 349] on div "Published" at bounding box center [1061, 338] width 77 height 23
click at [1050, 348] on div "Published" at bounding box center [1061, 338] width 77 height 23
click at [1060, 349] on div "Published" at bounding box center [1061, 338] width 77 height 23
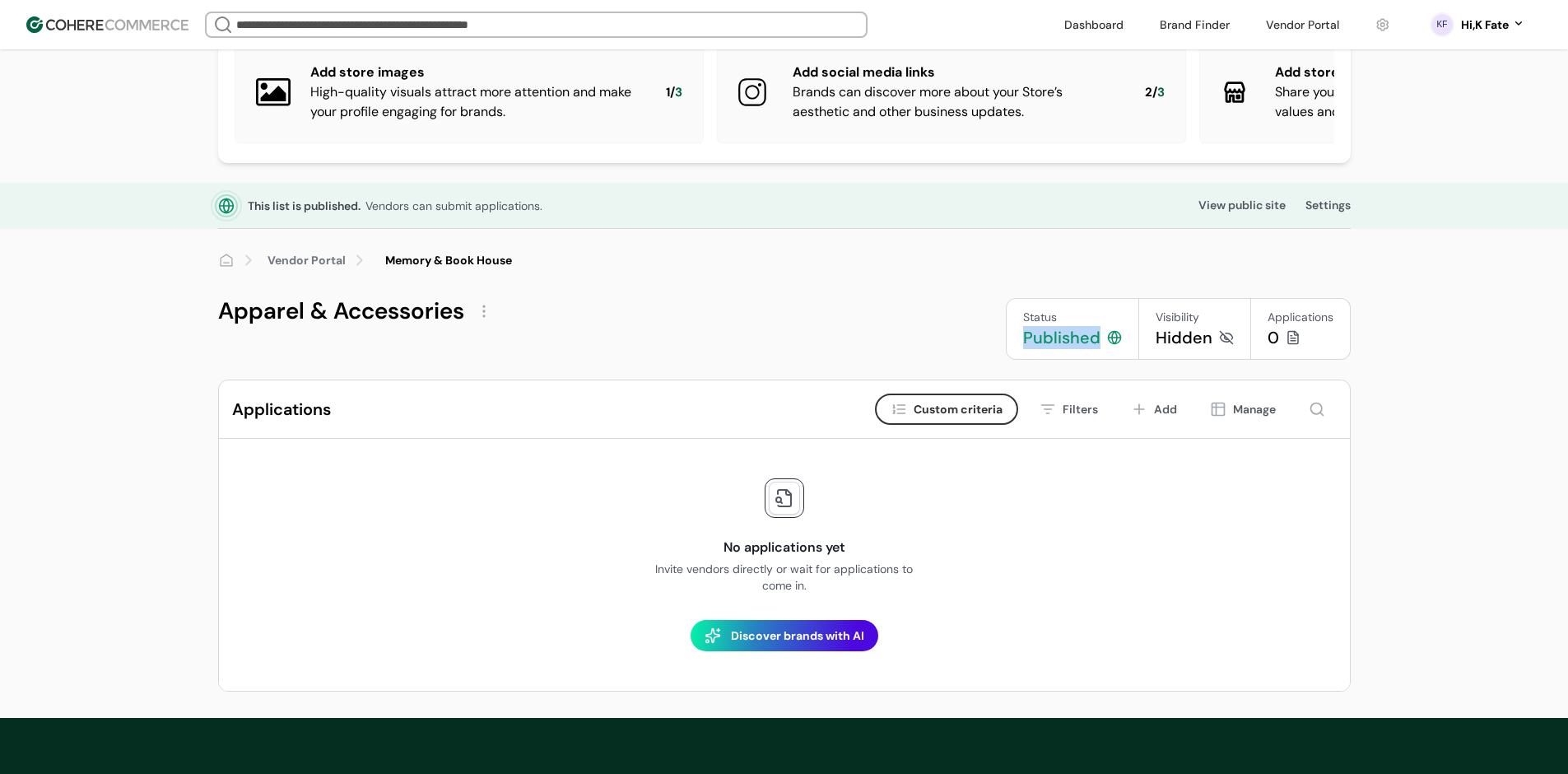
click at [1060, 349] on div "Published" at bounding box center [1061, 338] width 77 height 23
click at [1057, 345] on div "Published" at bounding box center [1061, 338] width 77 height 23
click at [1084, 323] on div "Status" at bounding box center [1073, 318] width 99 height 17
drag, startPoint x: 1019, startPoint y: 321, endPoint x: 1224, endPoint y: 355, distance: 207.8
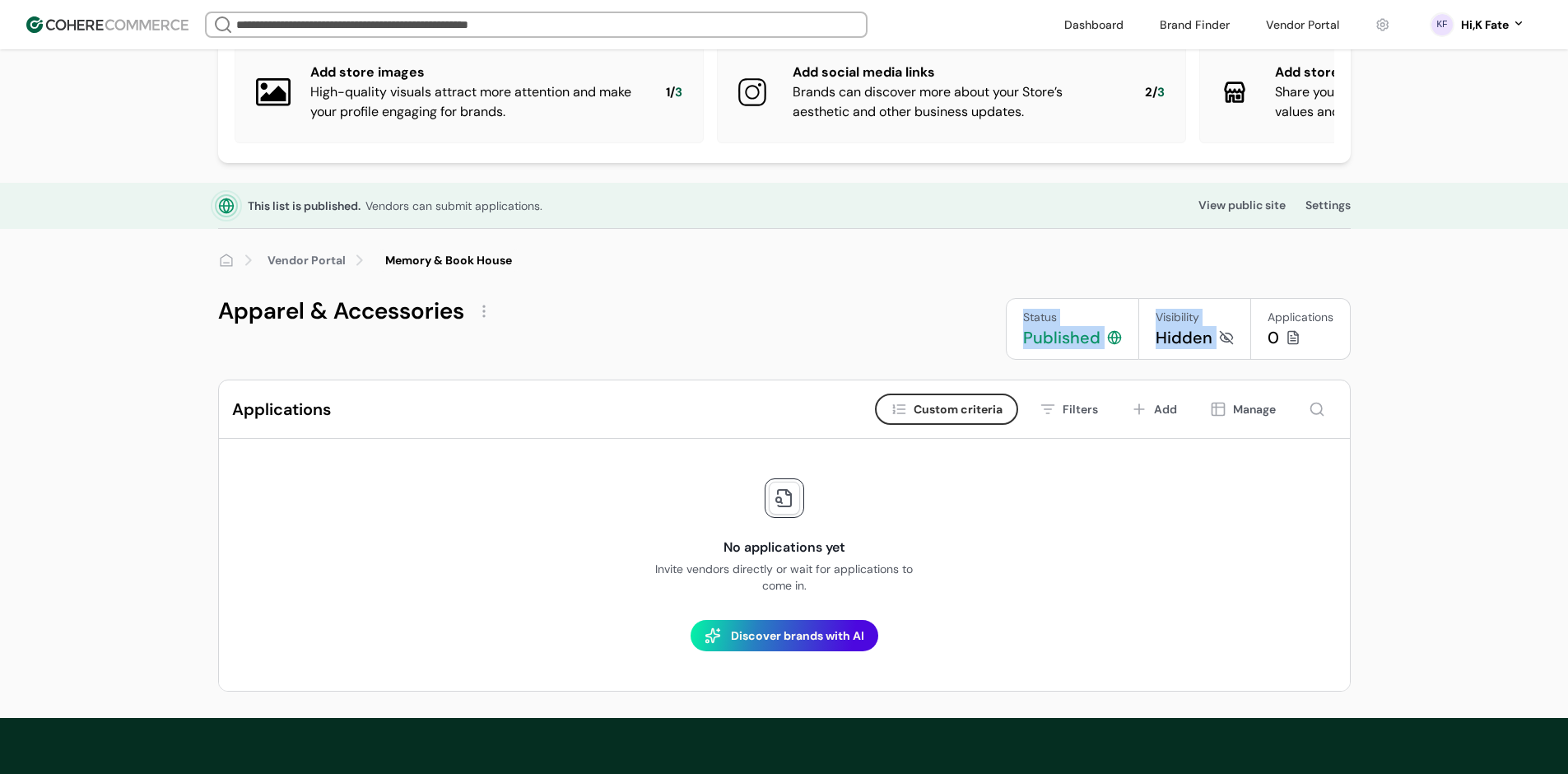
click at [1224, 355] on div "Status Published Visibility Hidden Applications 0" at bounding box center [1178, 328] width 345 height 62
click at [1086, 360] on div "Status Published" at bounding box center [1073, 328] width 134 height 62
drag, startPoint x: 1014, startPoint y: 327, endPoint x: 1220, endPoint y: 352, distance: 207.5
click at [1220, 352] on div "Status Published Visibility Hidden Applications 0" at bounding box center [1178, 328] width 345 height 62
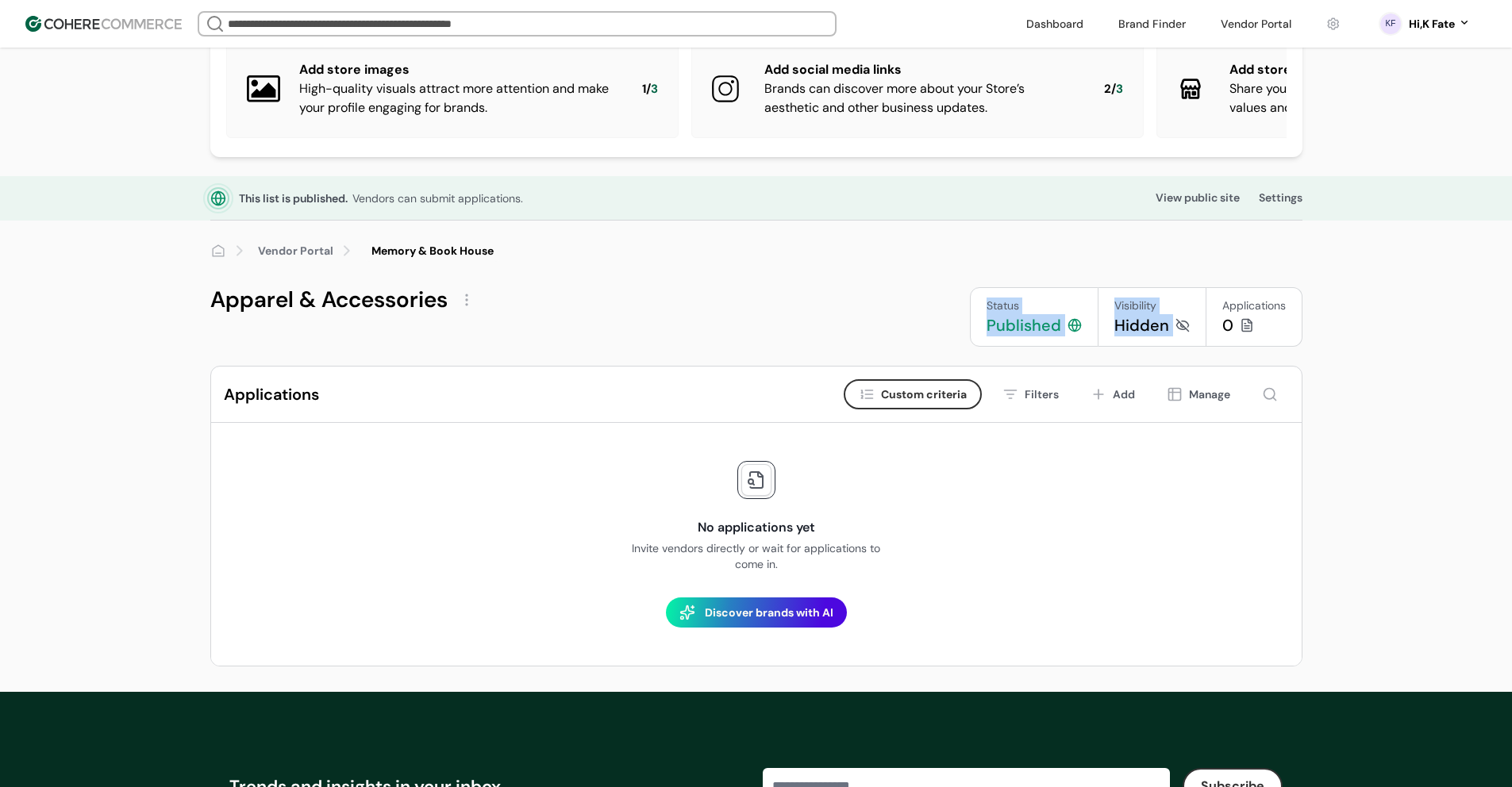
click at [1014, 347] on div "Status Published" at bounding box center [1034, 316] width 129 height 59
drag, startPoint x: 984, startPoint y: 319, endPoint x: 1181, endPoint y: 343, distance: 198.5
click at [1181, 343] on div "Status Published Visibility Hidden Applications 0" at bounding box center [1136, 316] width 333 height 59
click at [1056, 335] on div "Published" at bounding box center [1023, 325] width 74 height 23
drag, startPoint x: 976, startPoint y: 314, endPoint x: 1163, endPoint y: 339, distance: 188.7
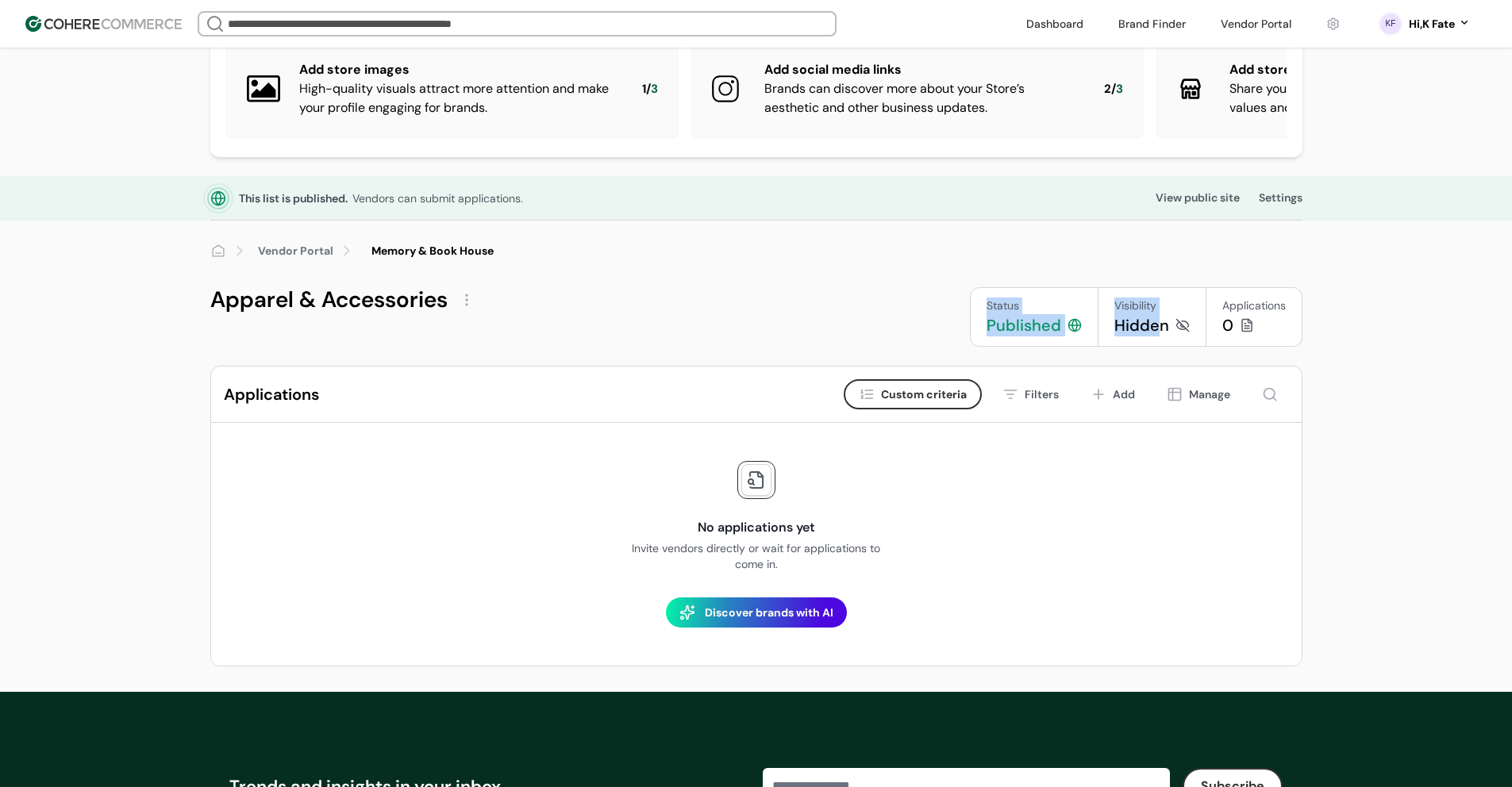
click at [1163, 339] on div "Status Published Visibility Hidden Applications 0" at bounding box center [1136, 316] width 333 height 59
click at [1095, 329] on div "Status Published" at bounding box center [1034, 316] width 129 height 59
click at [988, 314] on div "Status" at bounding box center [1034, 306] width 95 height 17
drag, startPoint x: 985, startPoint y: 308, endPoint x: 1161, endPoint y: 330, distance: 177.4
click at [1192, 345] on div "Status Published Visibility Hidden Applications 0" at bounding box center [1136, 316] width 333 height 59
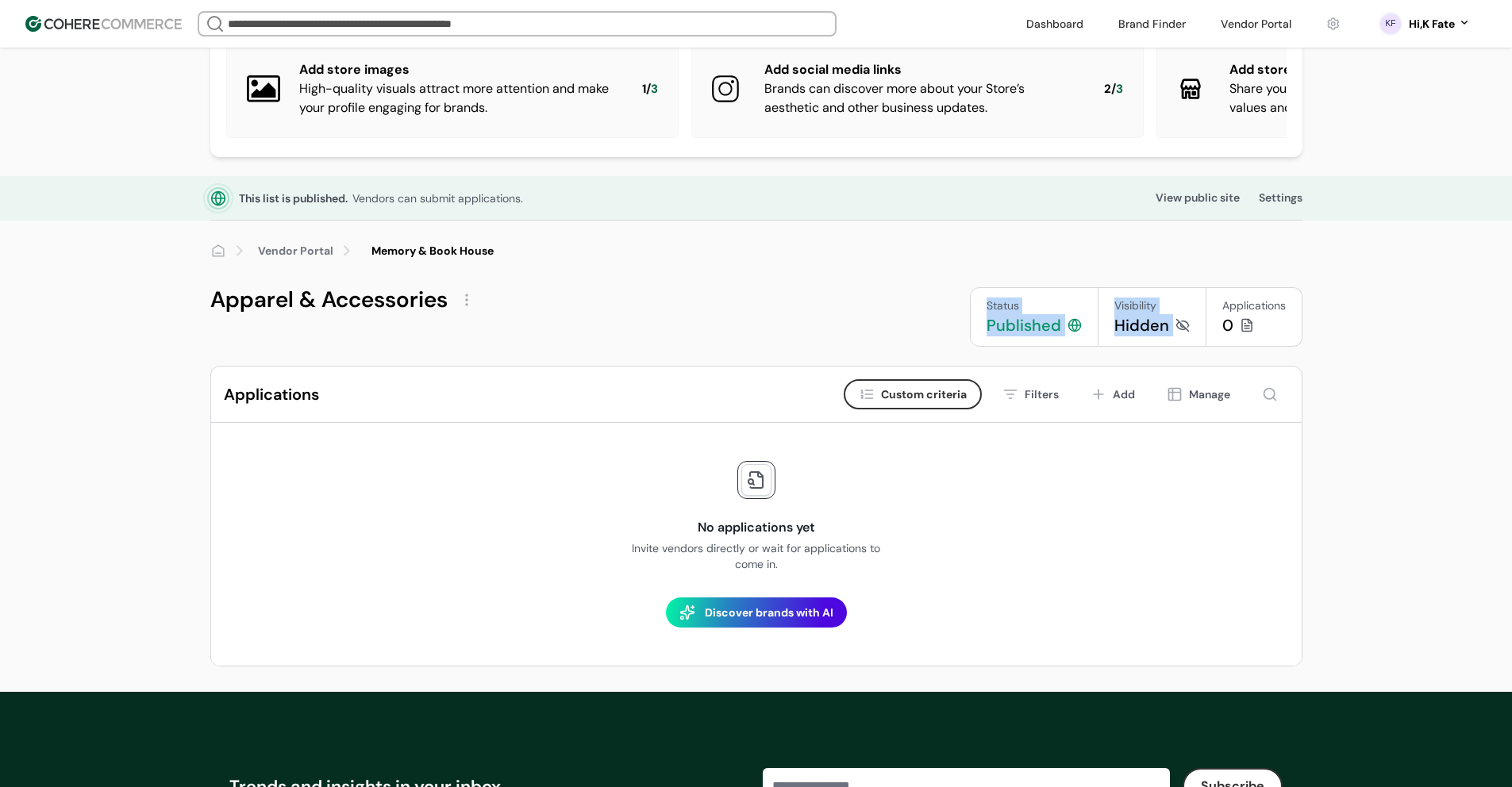
click at [1003, 314] on div "Status" at bounding box center [1034, 306] width 95 height 17
click at [1141, 336] on div "Hidden" at bounding box center [1141, 325] width 54 height 23
click at [1140, 336] on div "Hidden" at bounding box center [1141, 325] width 54 height 23
click at [1138, 336] on div "Hidden" at bounding box center [1141, 325] width 54 height 23
click at [1000, 314] on div "Status" at bounding box center [1034, 306] width 95 height 17
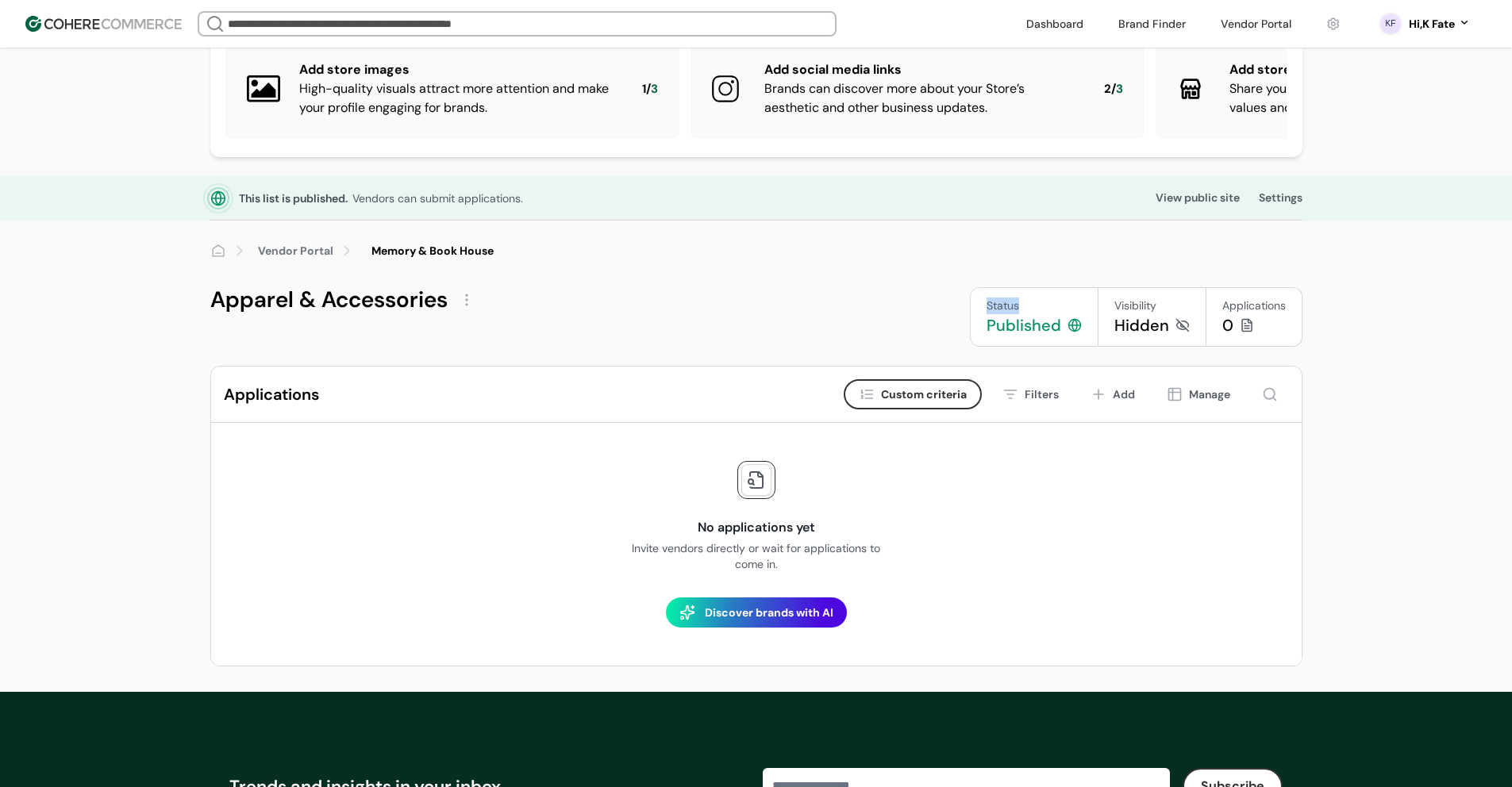
click at [1000, 314] on div "Status" at bounding box center [1034, 306] width 95 height 17
click at [1002, 314] on div "Status" at bounding box center [1034, 306] width 95 height 17
click at [1009, 334] on div "Published" at bounding box center [1023, 325] width 74 height 23
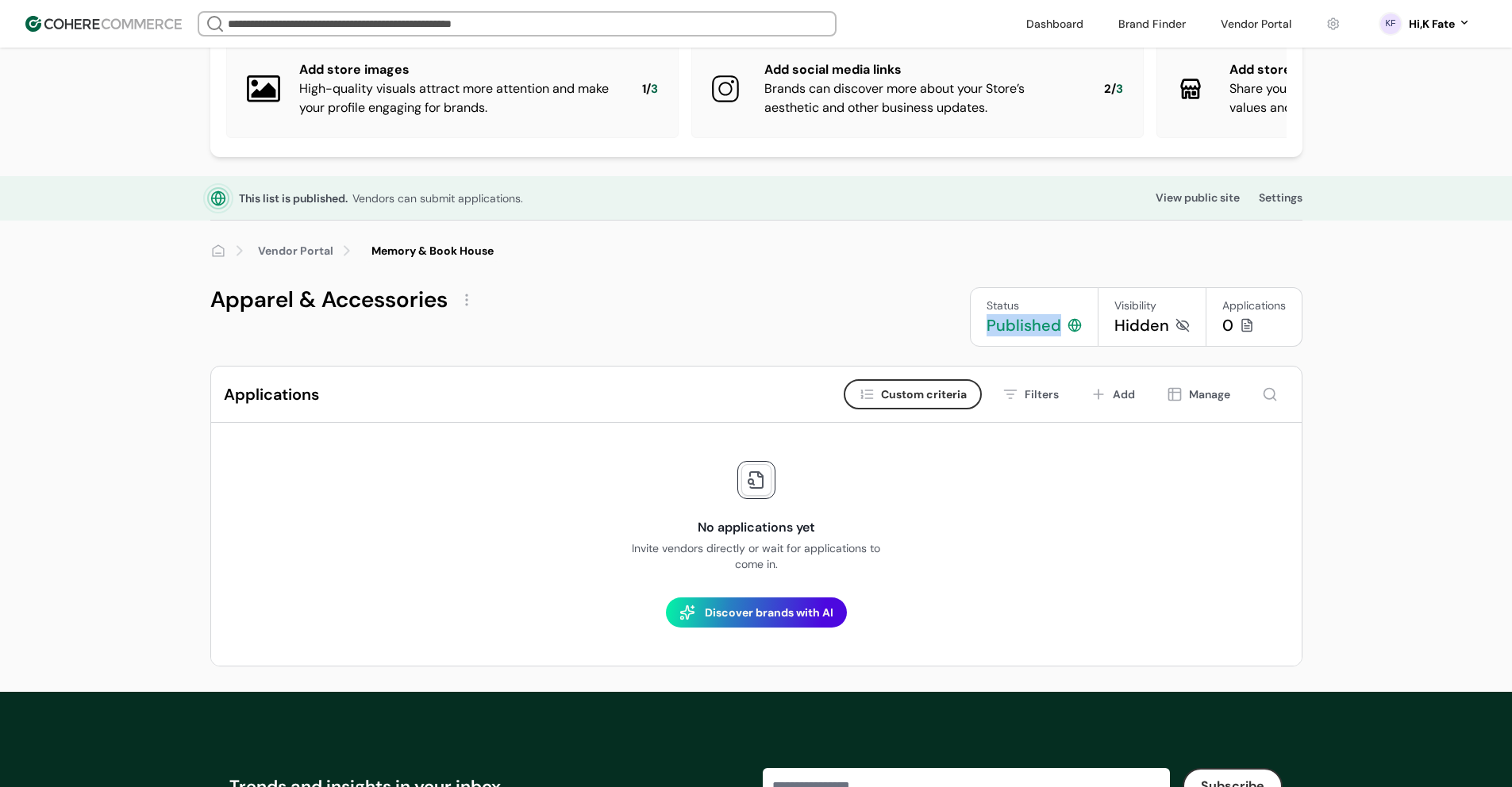
click at [1012, 333] on div "Published" at bounding box center [1023, 325] width 74 height 23
click at [1011, 333] on div "Published" at bounding box center [1023, 325] width 74 height 23
click at [1012, 336] on div "Published" at bounding box center [1023, 325] width 74 height 23
click at [1097, 314] on div "Status Published" at bounding box center [1034, 316] width 129 height 59
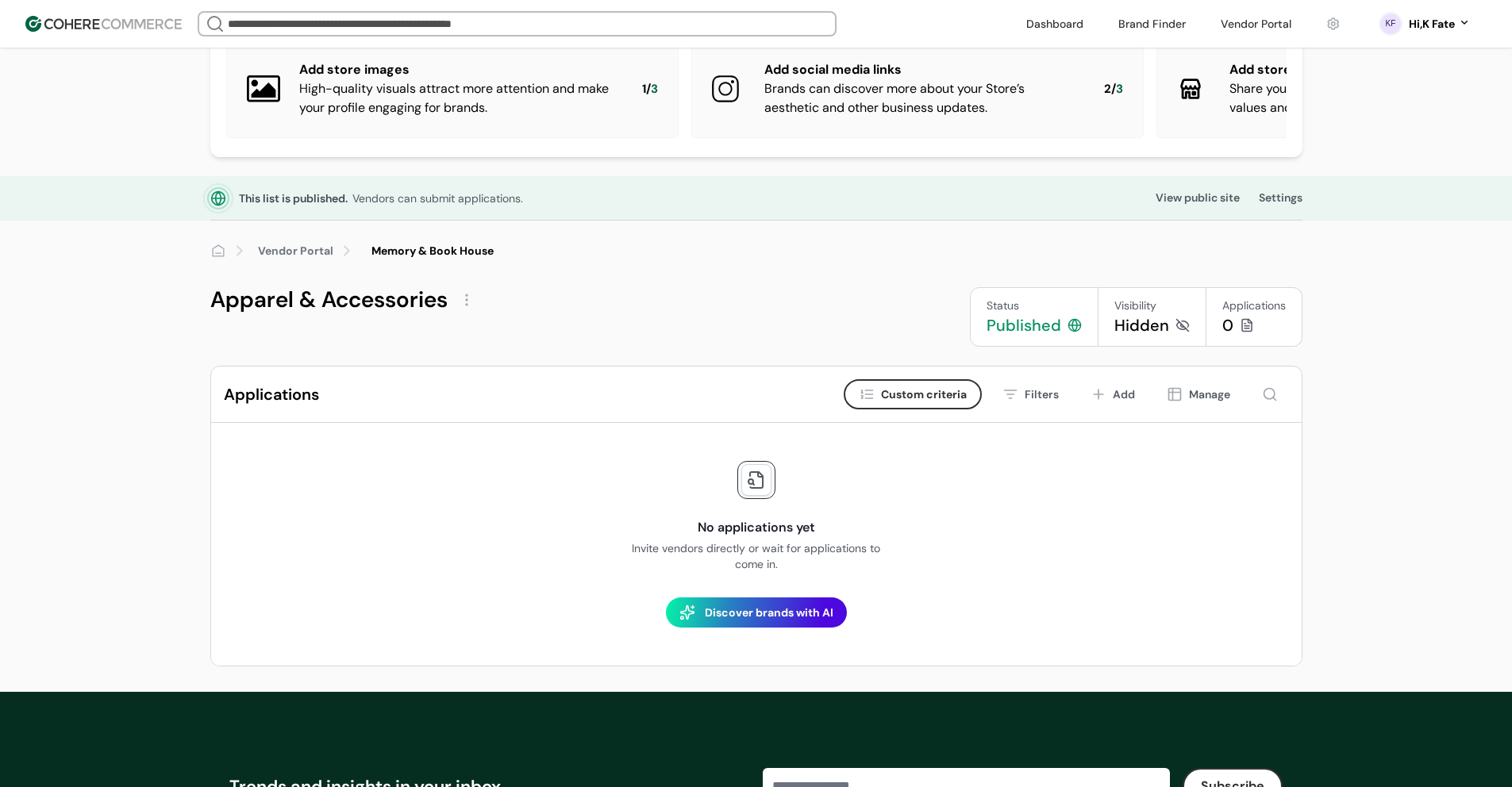
click at [1097, 314] on div "Status Published" at bounding box center [1034, 316] width 129 height 59
drag, startPoint x: 987, startPoint y: 309, endPoint x: 1179, endPoint y: 344, distance: 195.2
click at [1179, 344] on div "Status Published Visibility Hidden Applications 0" at bounding box center [1136, 316] width 333 height 59
click at [1046, 336] on div "Published" at bounding box center [1023, 325] width 74 height 23
drag, startPoint x: 985, startPoint y: 315, endPoint x: 1160, endPoint y: 338, distance: 176.5
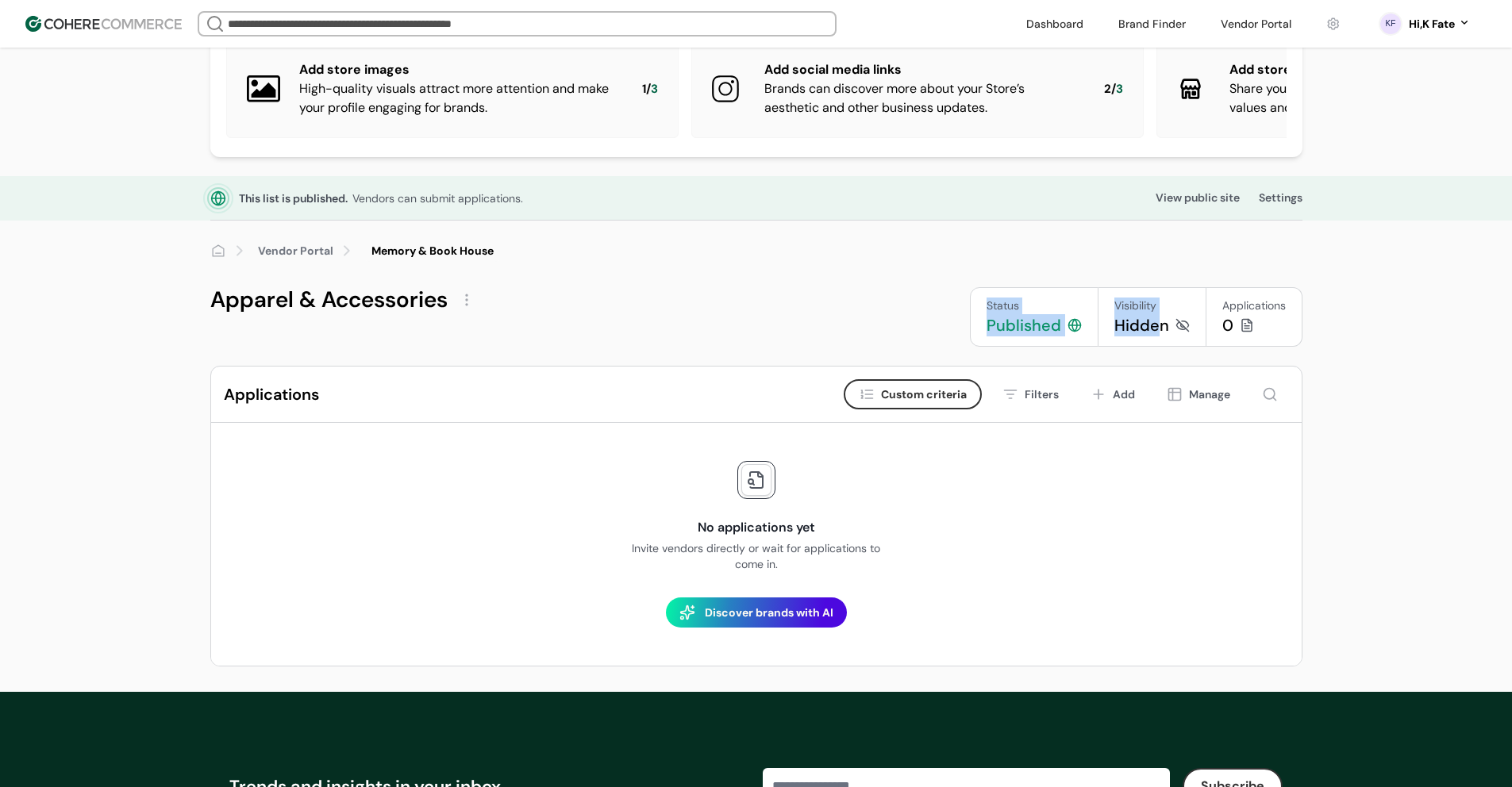
click at [1160, 338] on div "Status Published Visibility Hidden Applications 0" at bounding box center [1136, 316] width 333 height 59
click at [1018, 314] on div "Status" at bounding box center [1034, 306] width 95 height 17
click at [1140, 336] on div "Hidden" at bounding box center [1141, 325] width 54 height 23
click at [1069, 347] on div "Status Published" at bounding box center [1034, 316] width 129 height 59
